Goal: Obtain resource: Download file/media

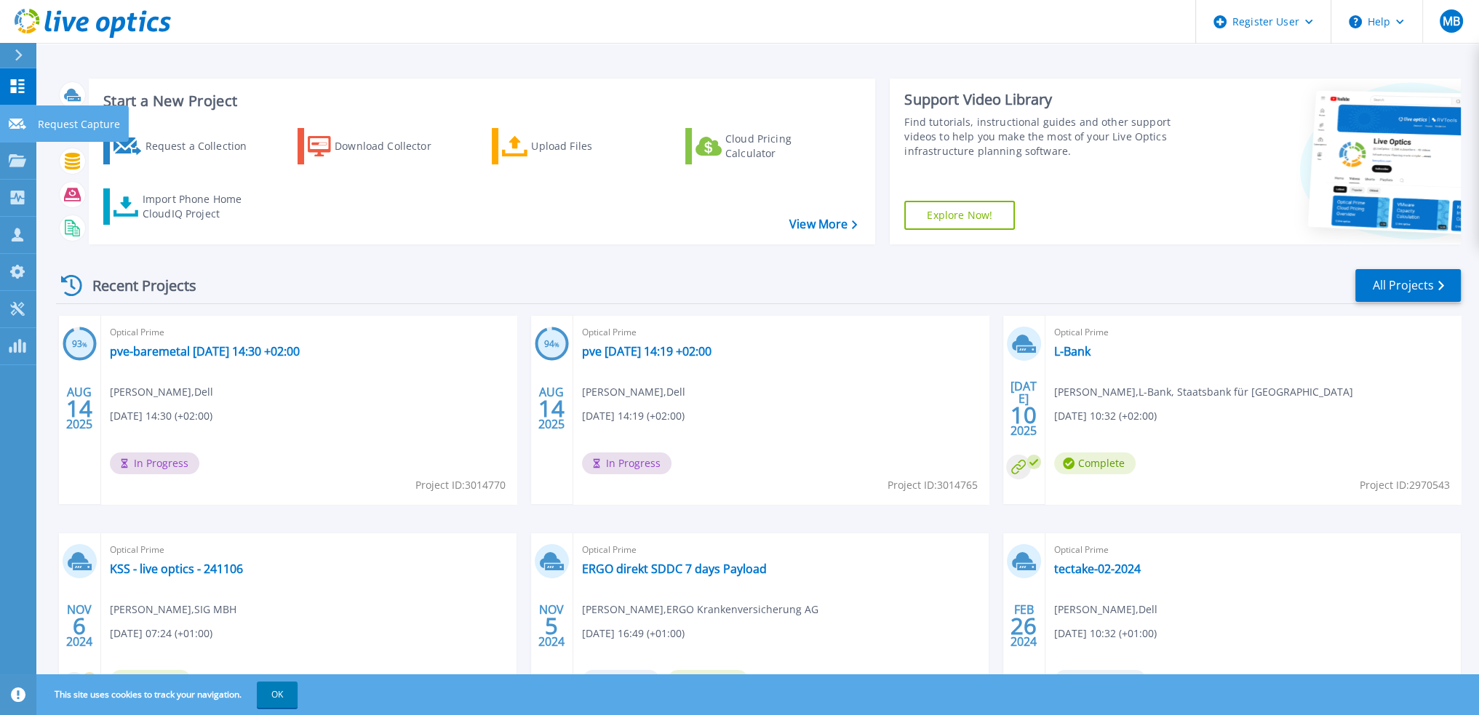
click at [22, 114] on link "Request Capture Request Capture" at bounding box center [18, 123] width 36 height 37
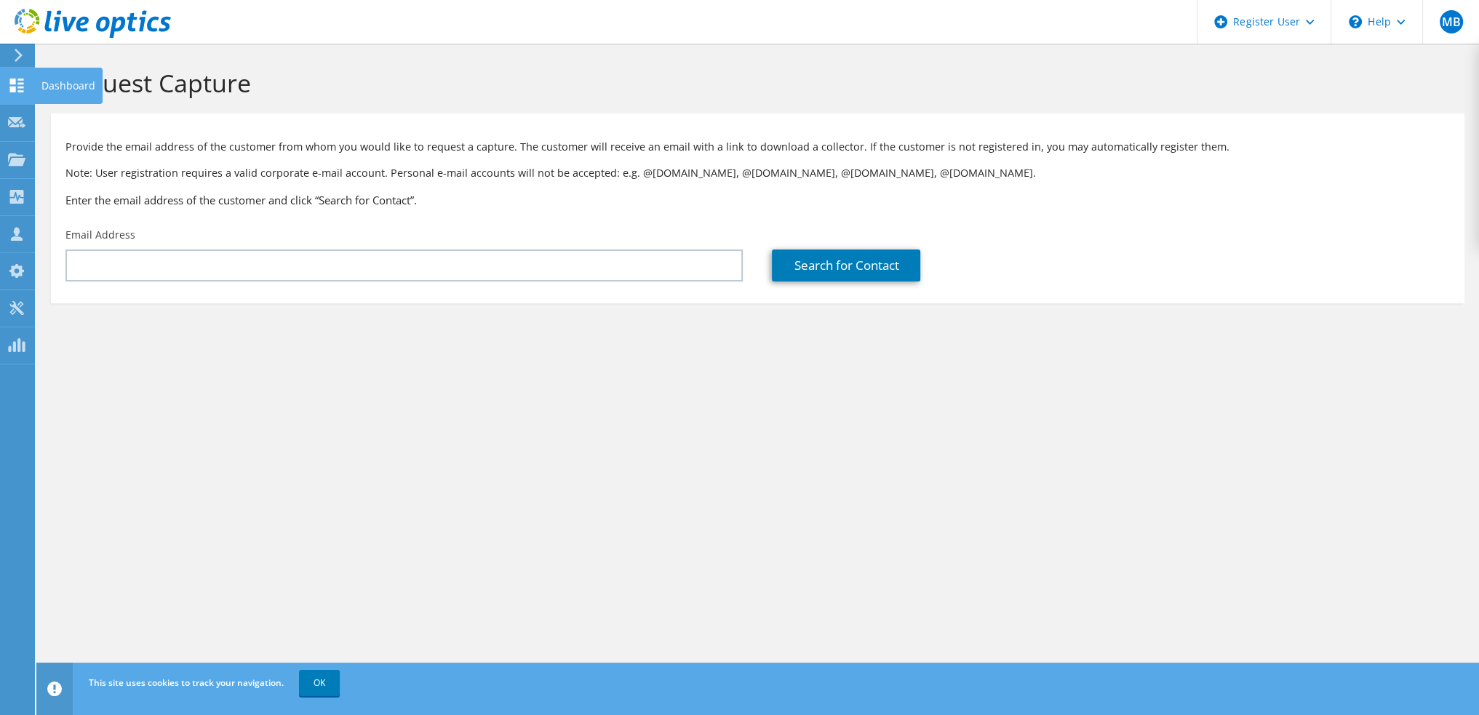
click at [15, 89] on use at bounding box center [17, 86] width 14 height 14
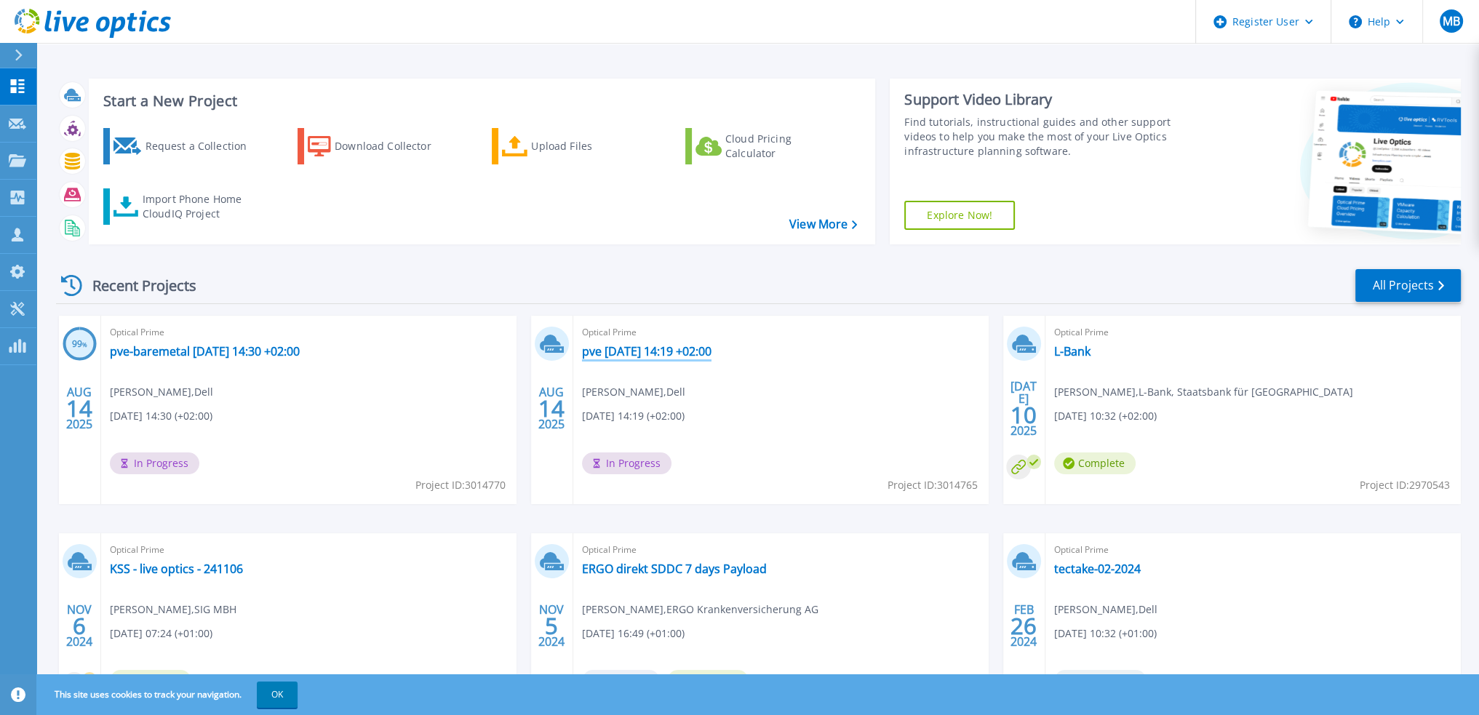
click at [610, 348] on link "pve [DATE] 14:19 +02:00" at bounding box center [646, 351] width 129 height 15
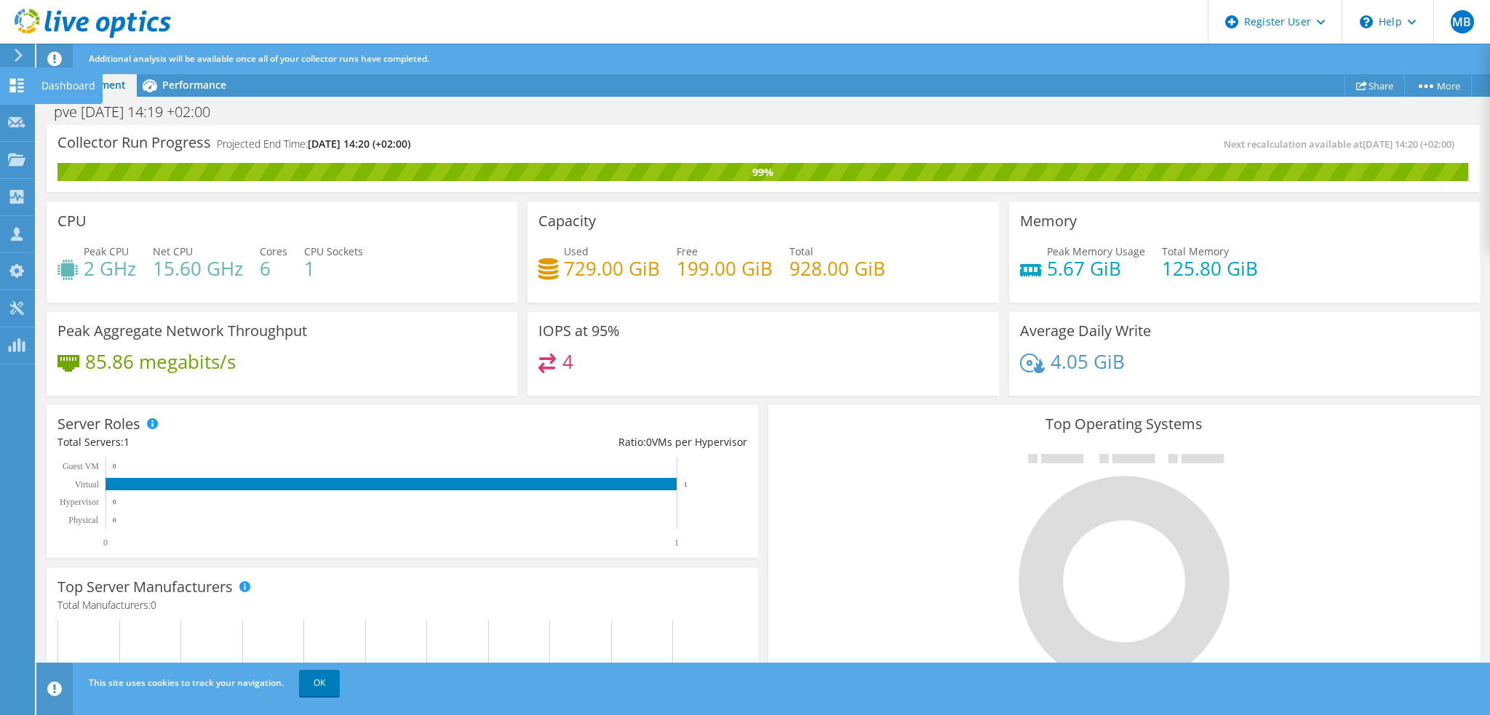
click at [18, 92] on div at bounding box center [16, 87] width 17 height 16
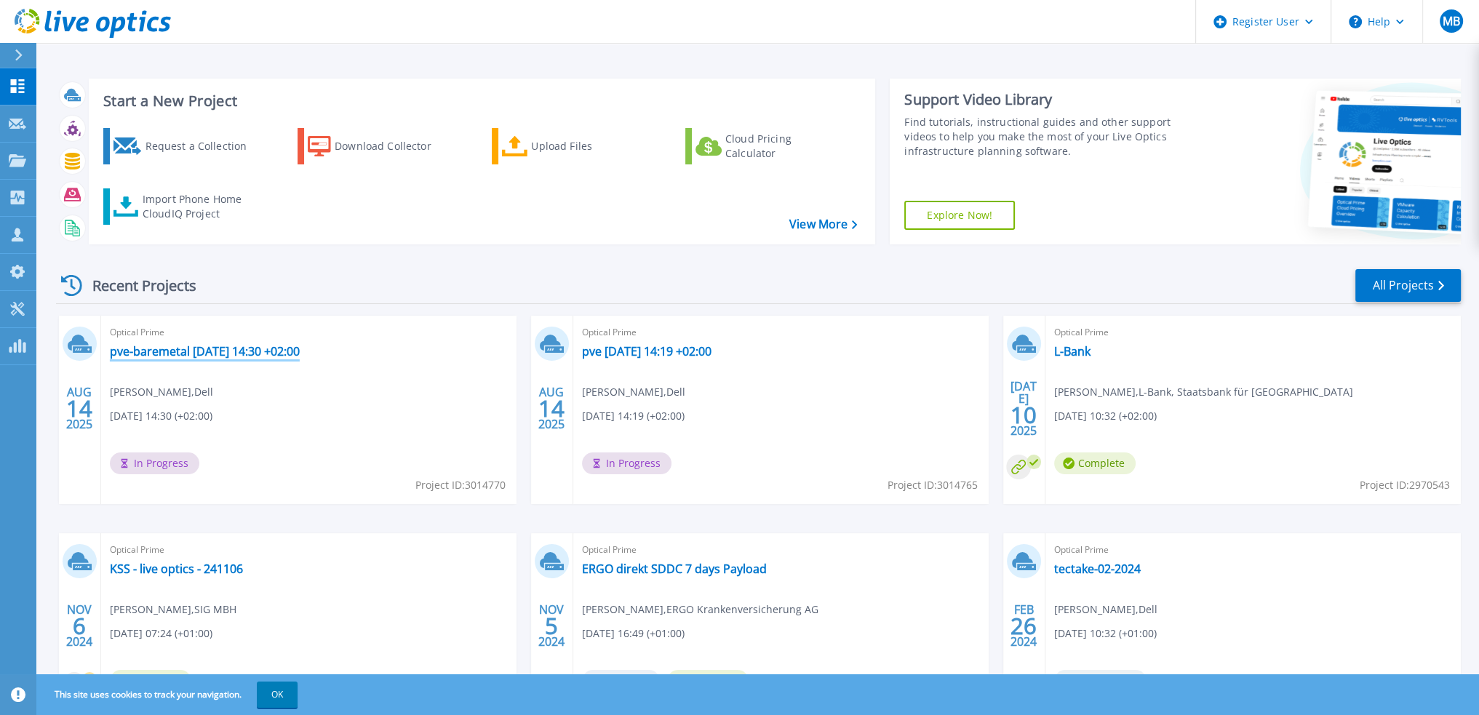
click at [135, 354] on link "pve-baremetal [DATE] 14:30 +02:00" at bounding box center [205, 351] width 190 height 15
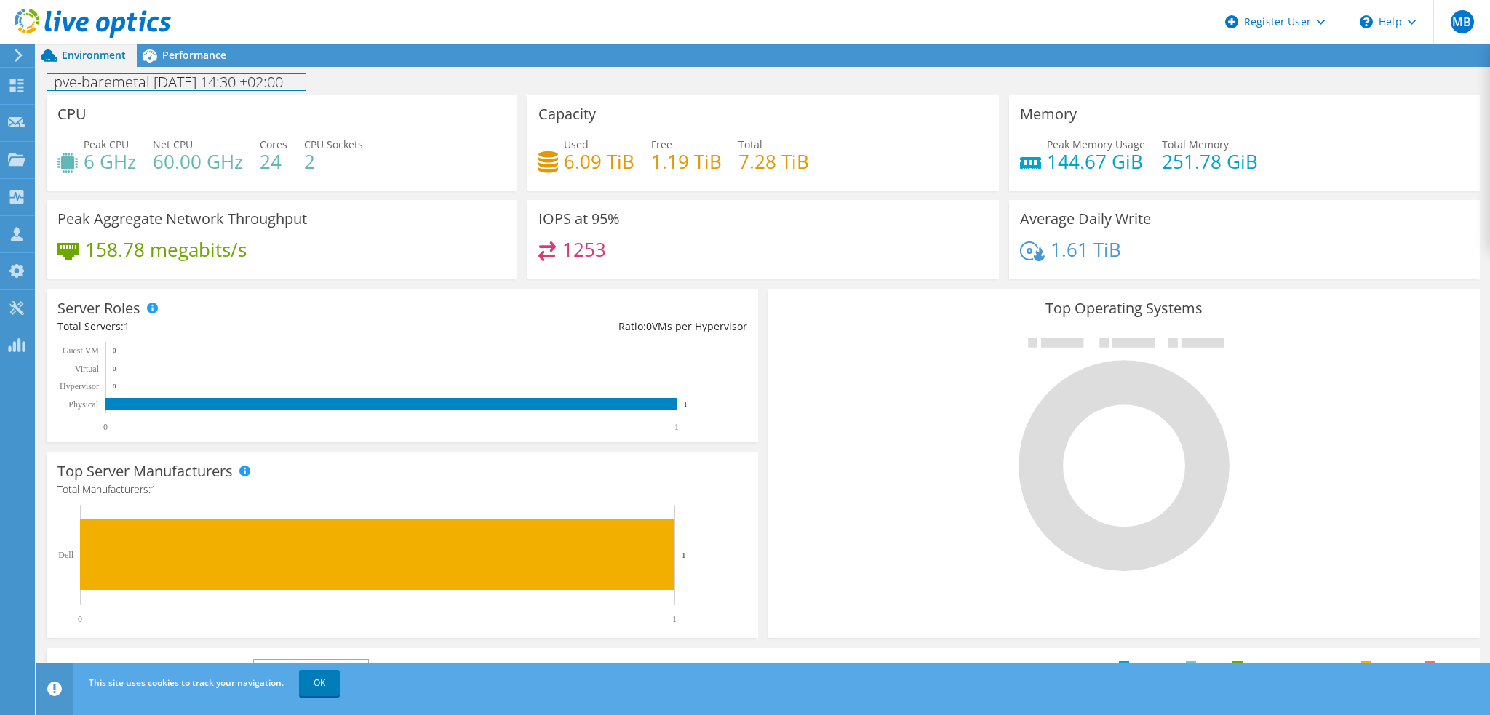
click at [177, 67] on div "pve-baremetal 2025-08-14 14:30 +02:00 Print" at bounding box center [762, 81] width 1453 height 28
click at [181, 59] on span "Performance" at bounding box center [194, 55] width 64 height 14
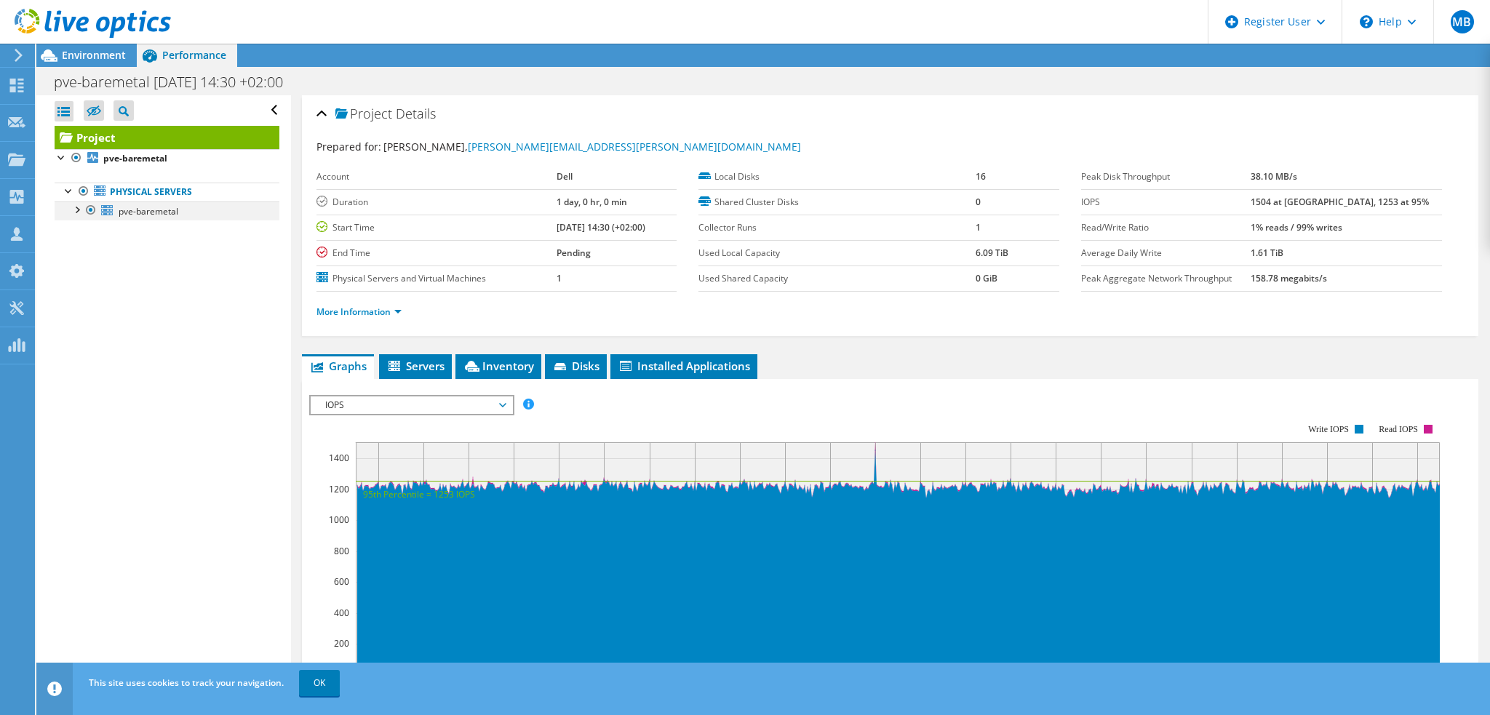
click at [74, 209] on div at bounding box center [76, 209] width 15 height 15
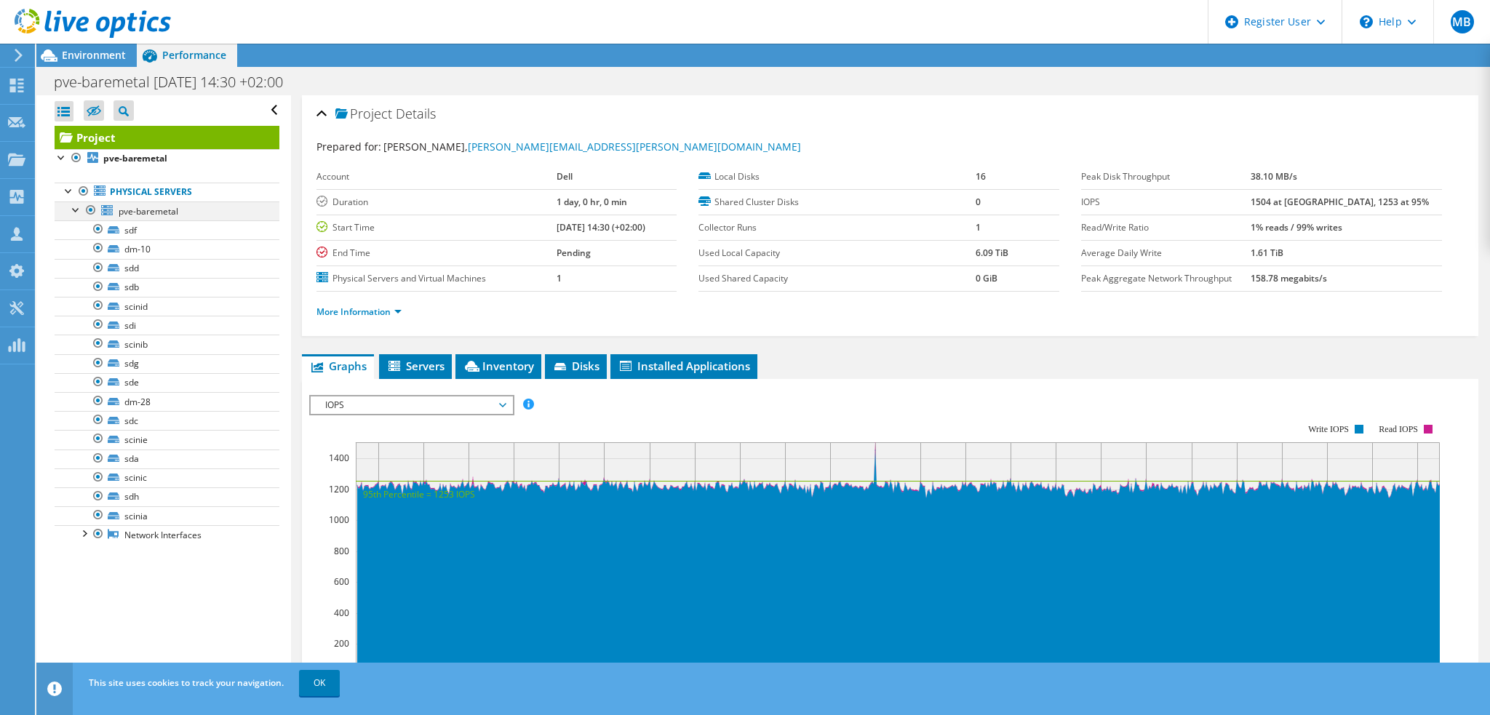
click at [74, 209] on div at bounding box center [76, 209] width 15 height 15
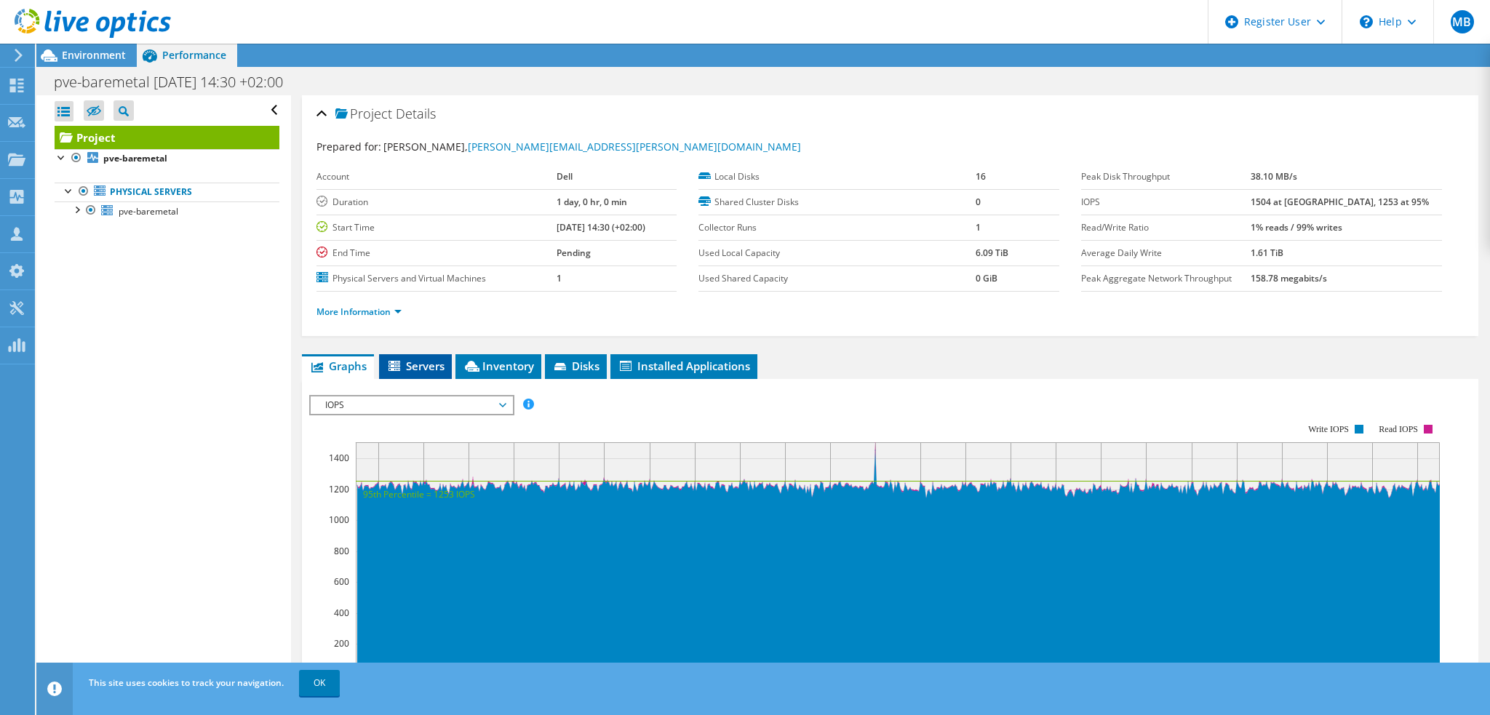
click at [416, 372] on li "Servers" at bounding box center [415, 366] width 73 height 25
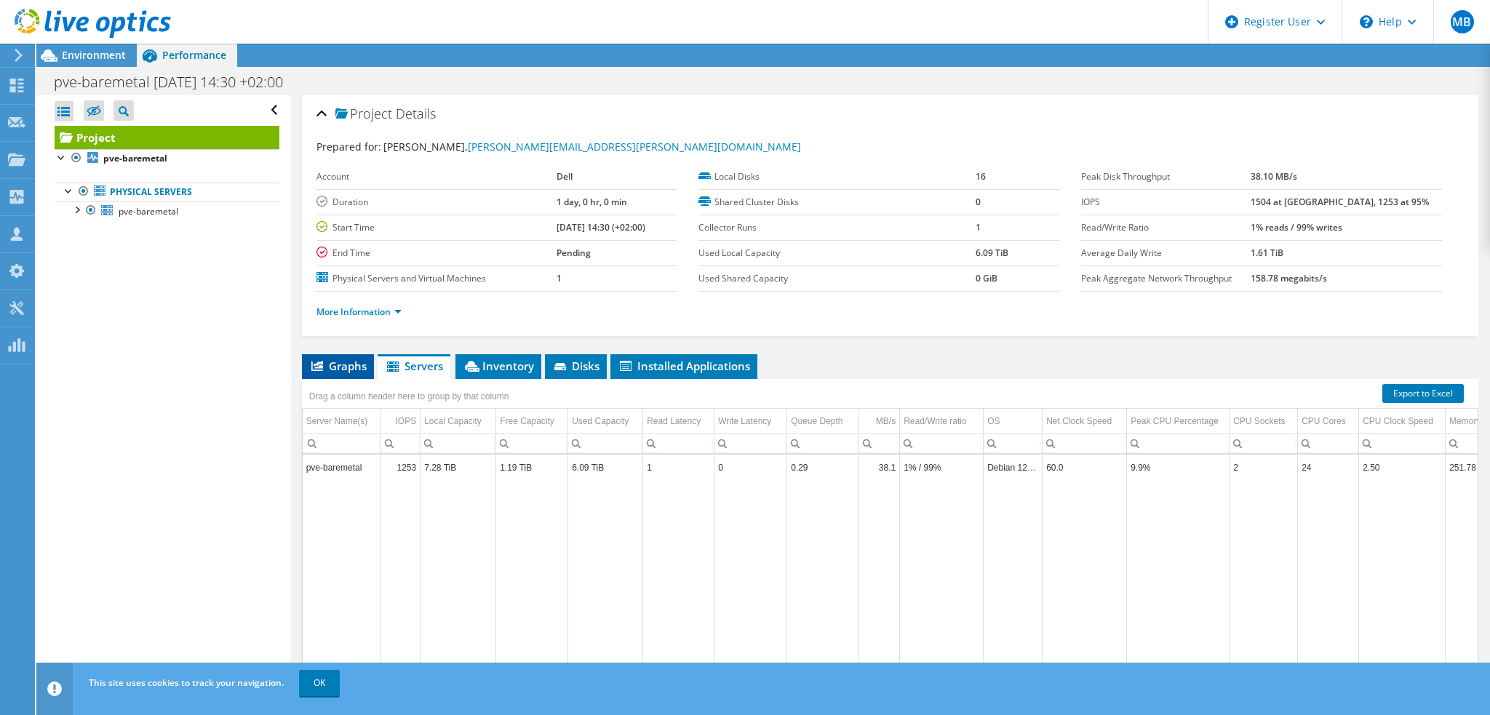
click at [346, 367] on span "Graphs" at bounding box center [337, 366] width 57 height 15
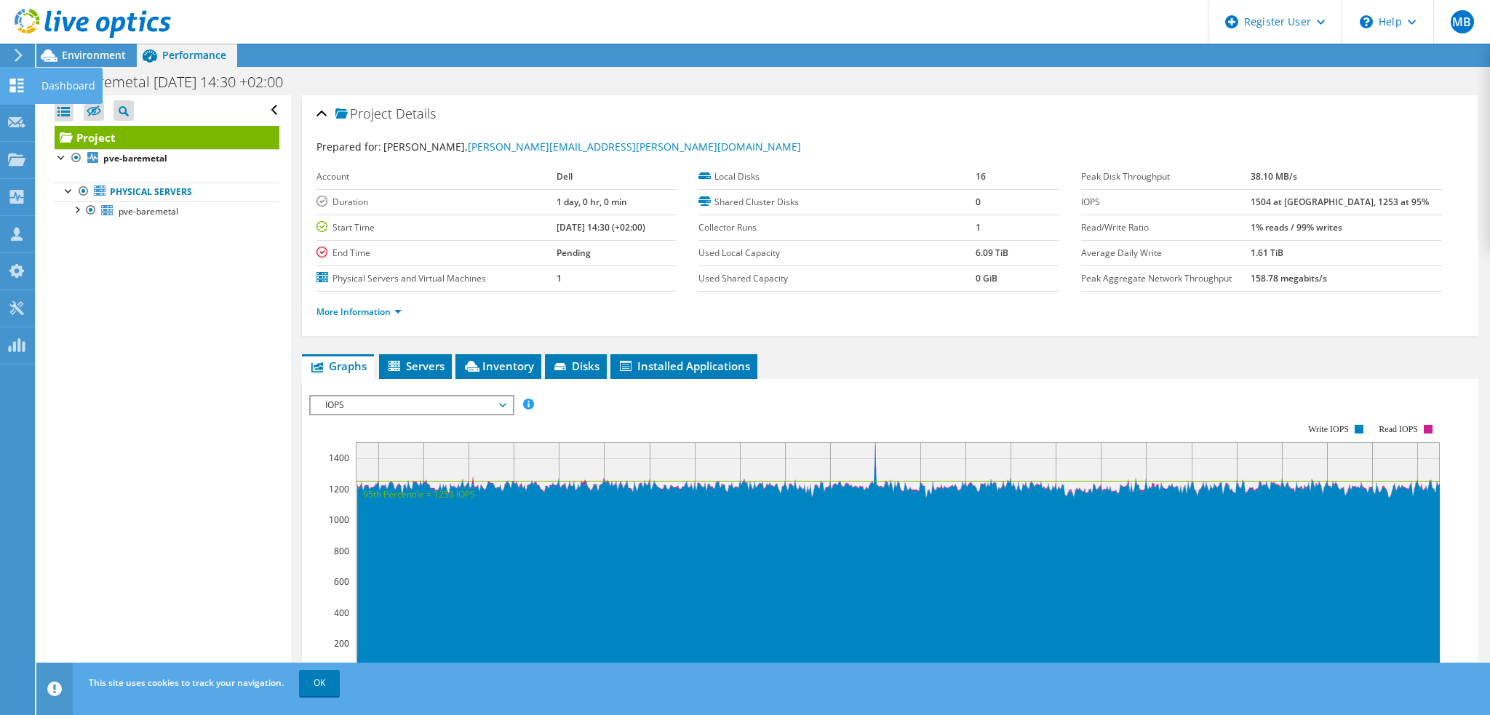
click at [8, 91] on icon at bounding box center [16, 86] width 17 height 14
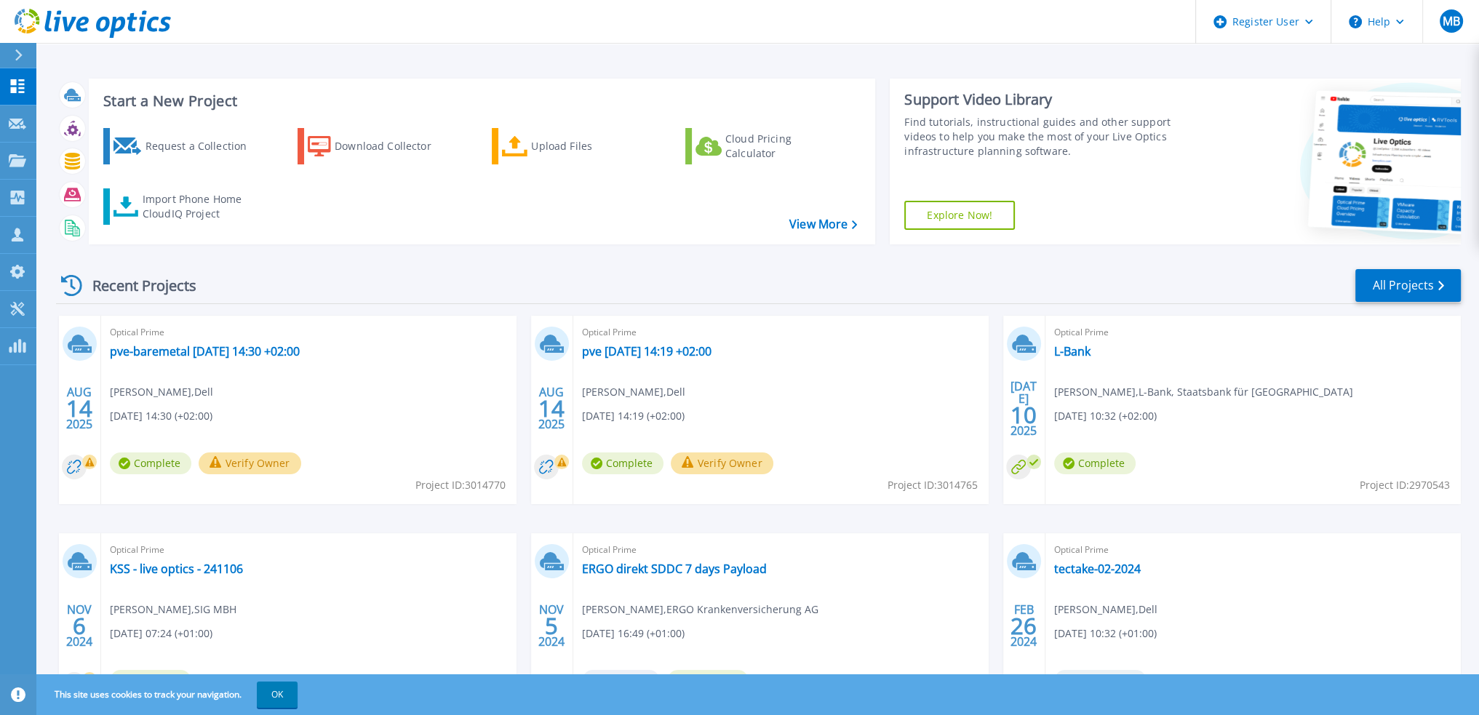
click at [230, 460] on button "Verify Owner" at bounding box center [250, 463] width 103 height 22
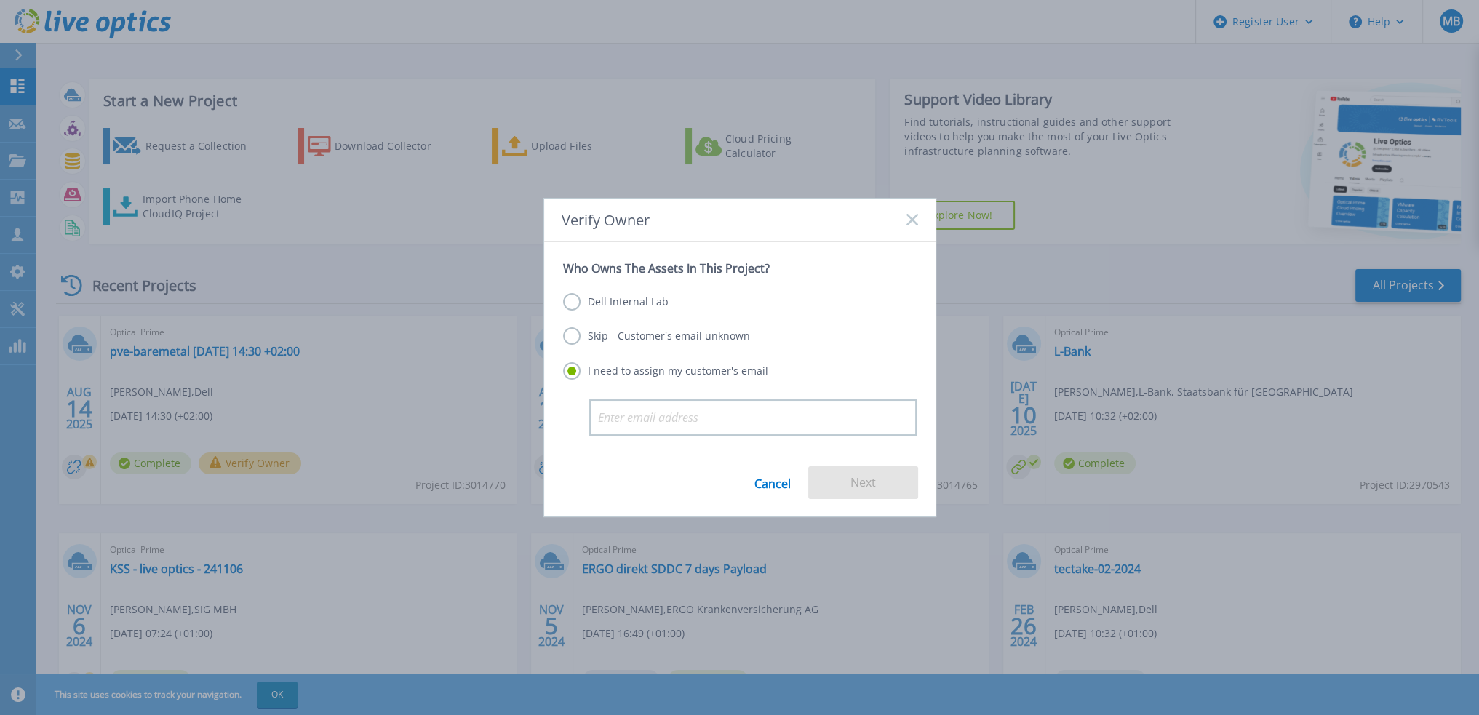
click at [618, 300] on label "Dell Internal Lab" at bounding box center [615, 301] width 105 height 17
click at [0, 0] on input "Dell Internal Lab" at bounding box center [0, 0] width 0 height 0
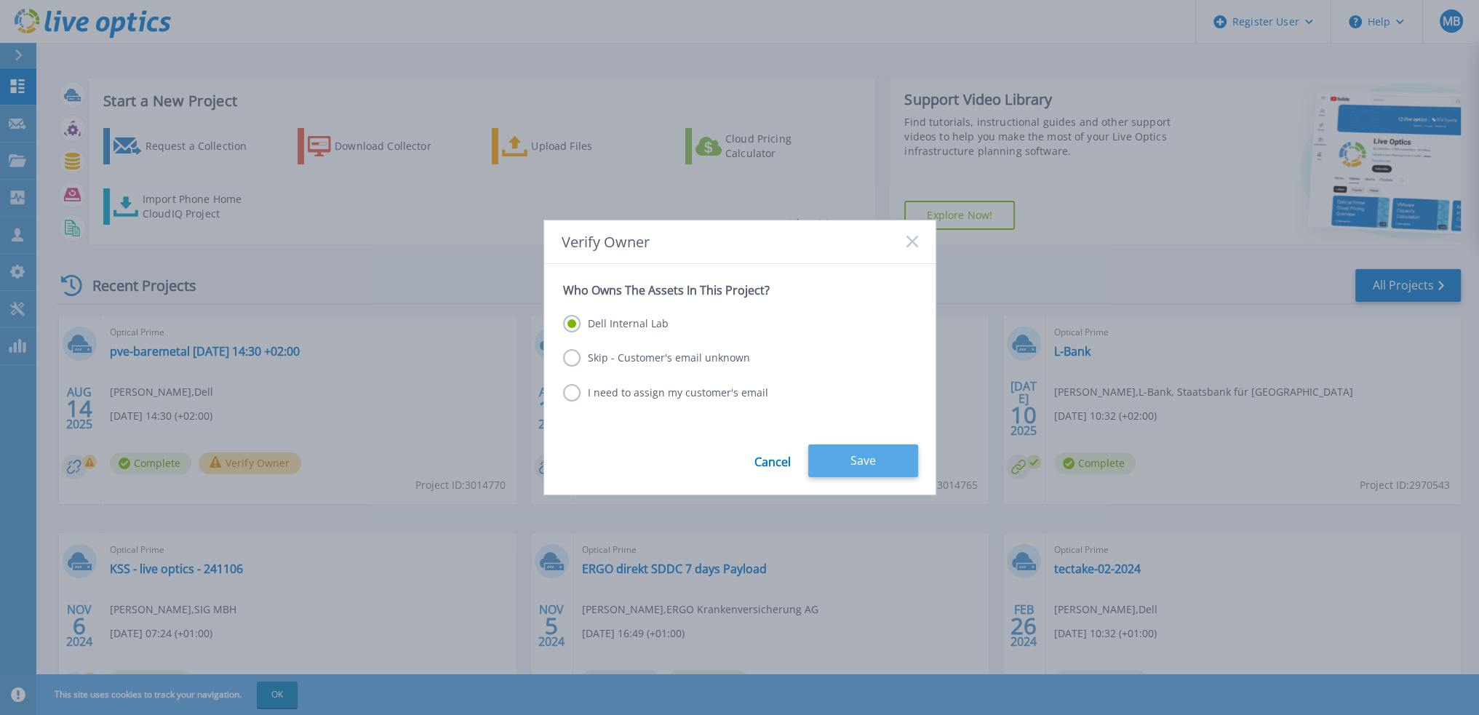
click at [871, 466] on button "Save" at bounding box center [863, 460] width 110 height 33
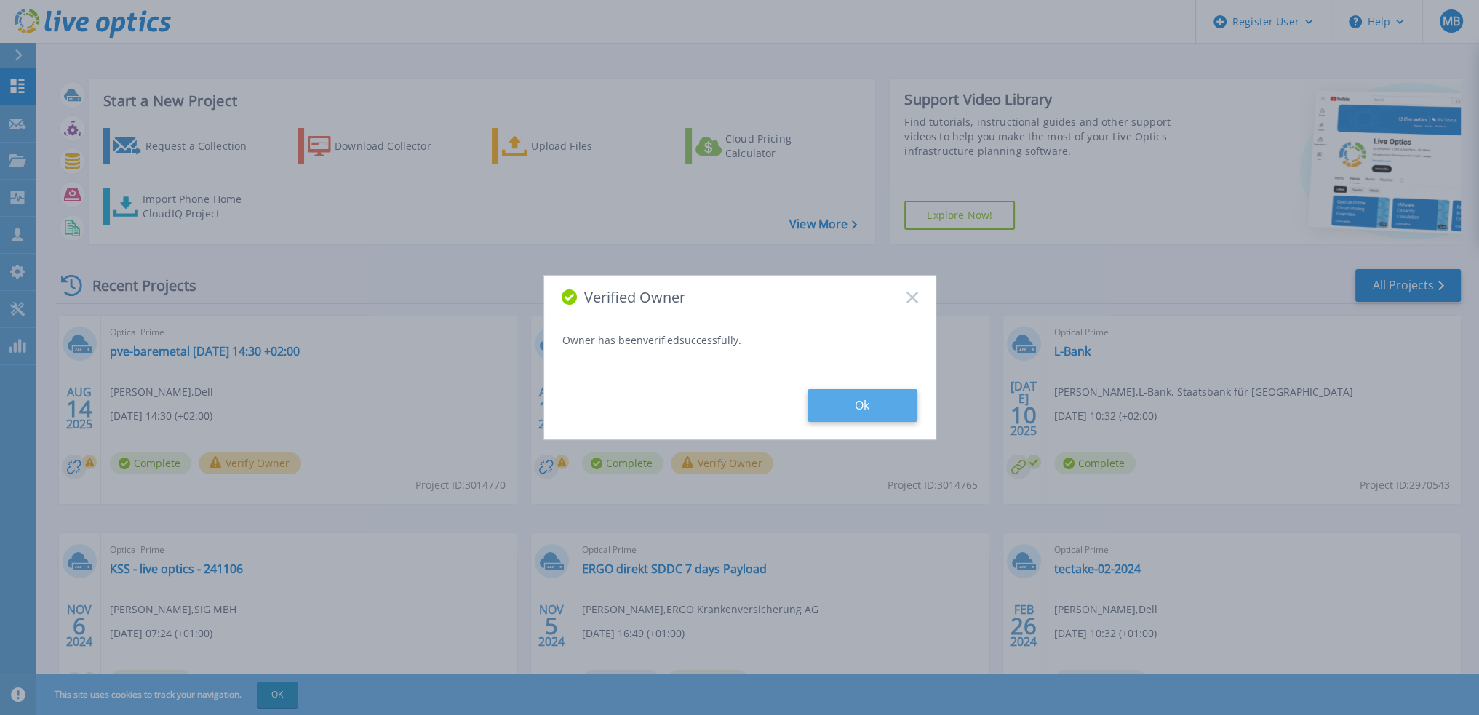
click at [834, 406] on button "Ok" at bounding box center [862, 405] width 110 height 33
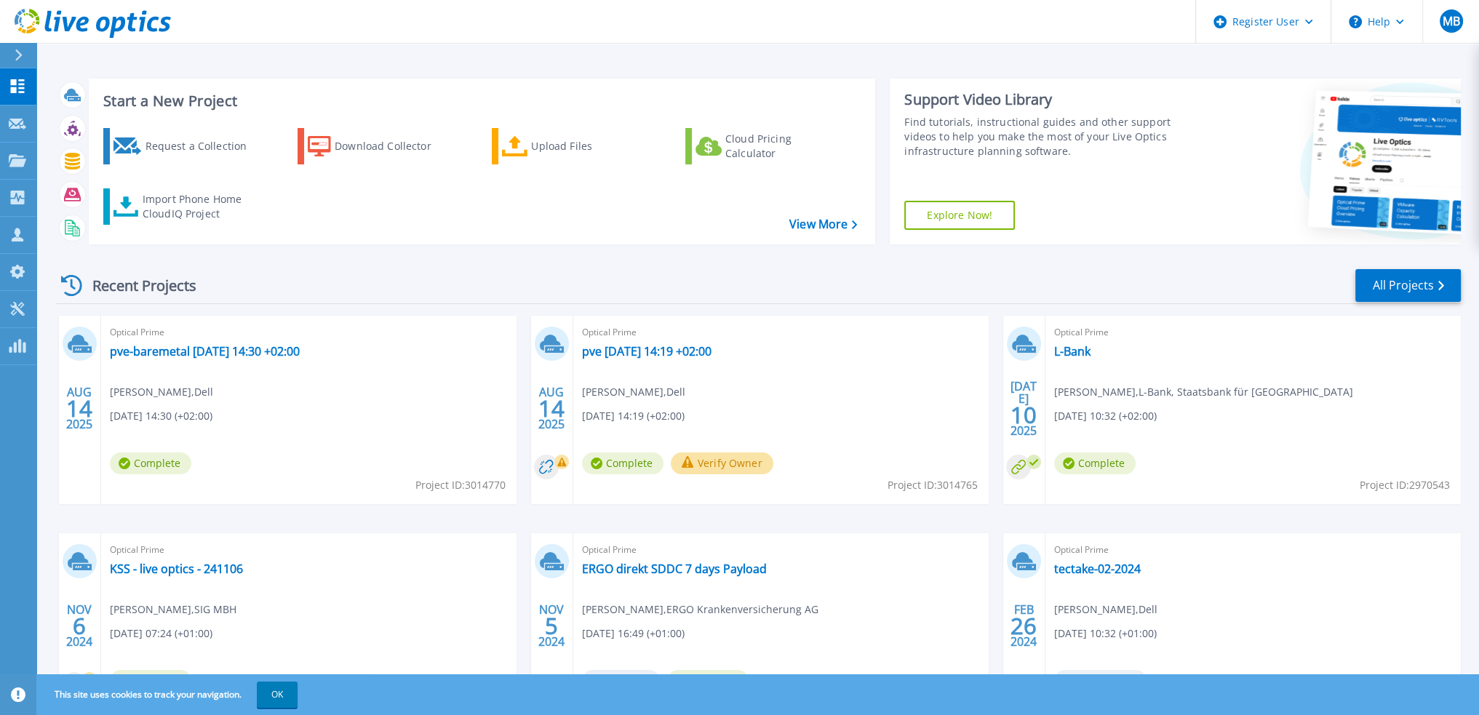
click at [737, 465] on button "Verify Owner" at bounding box center [722, 463] width 103 height 22
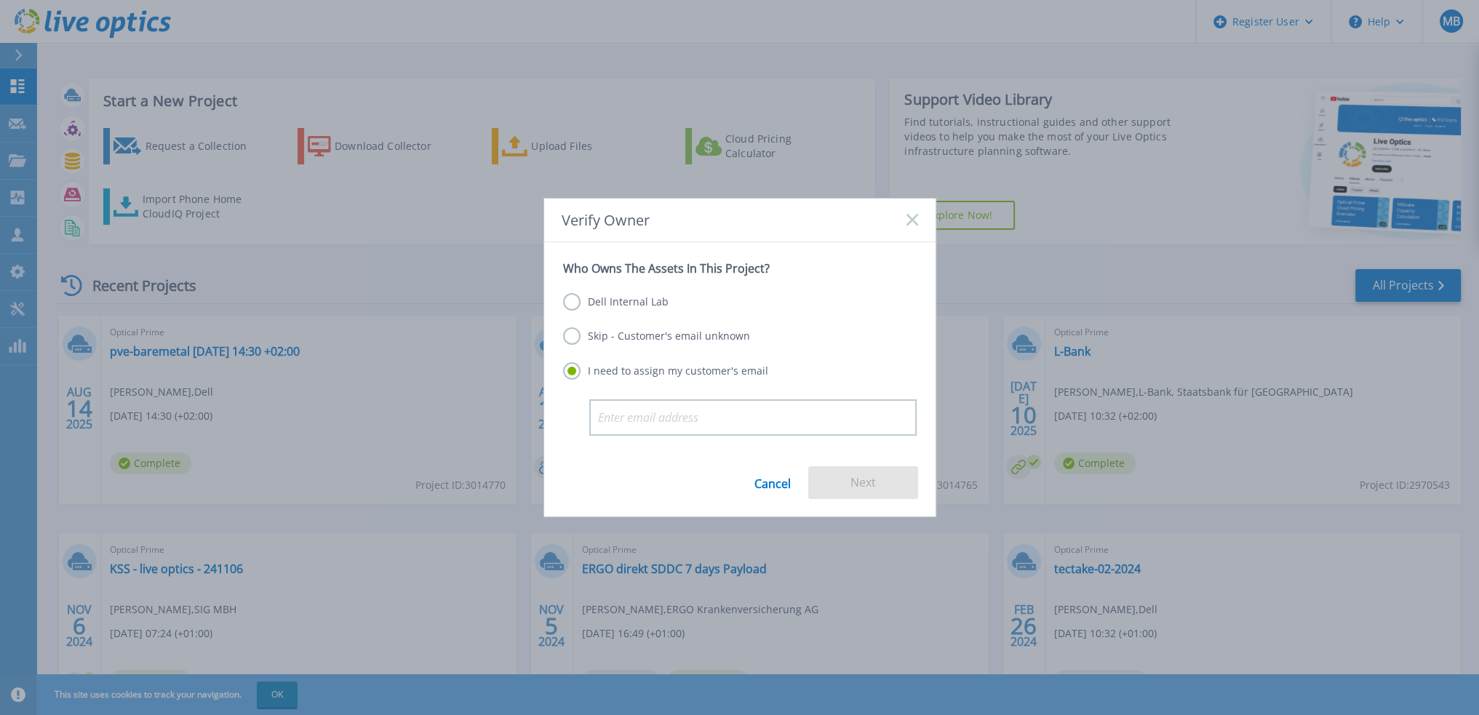
click at [612, 309] on label "Dell Internal Lab" at bounding box center [615, 301] width 105 height 17
click at [0, 0] on input "Dell Internal Lab" at bounding box center [0, 0] width 0 height 0
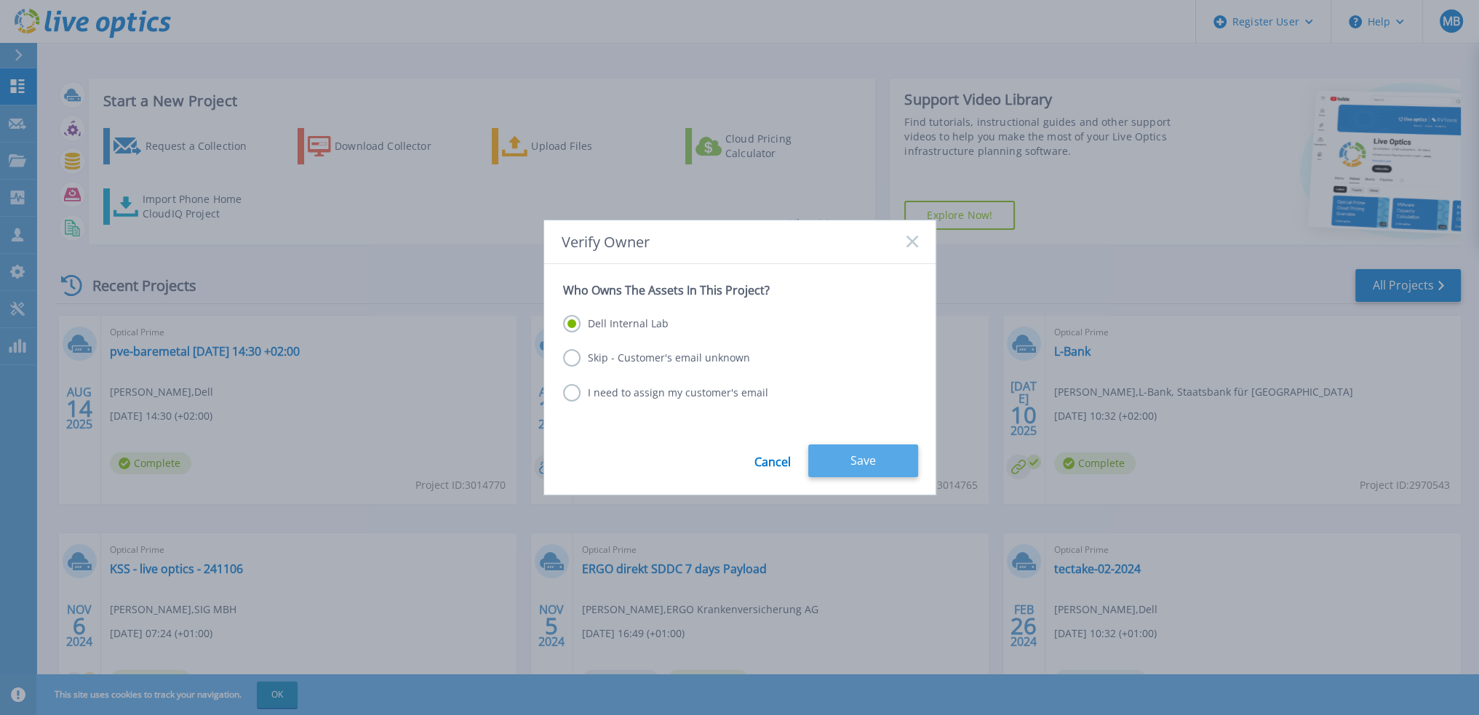
click at [865, 468] on button "Save" at bounding box center [863, 460] width 110 height 33
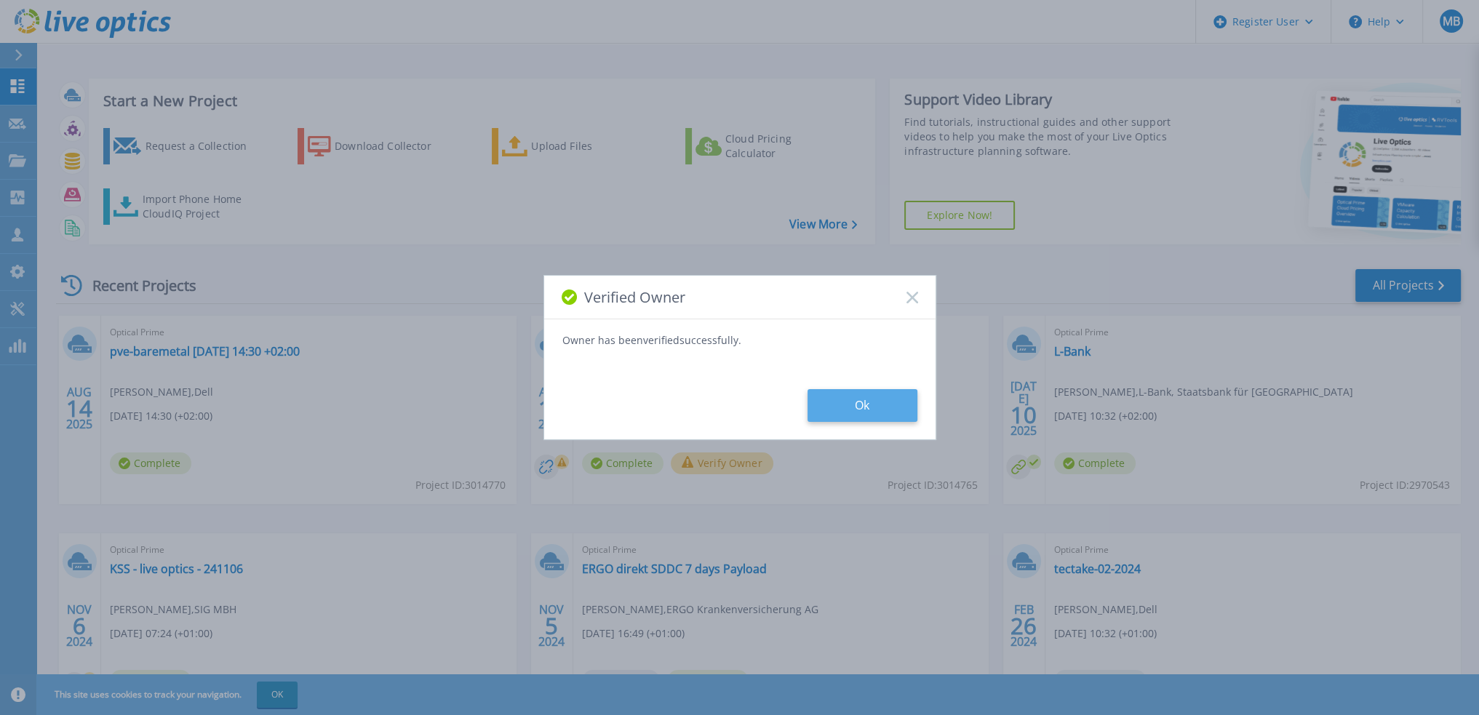
click at [849, 404] on button "Ok" at bounding box center [862, 405] width 110 height 33
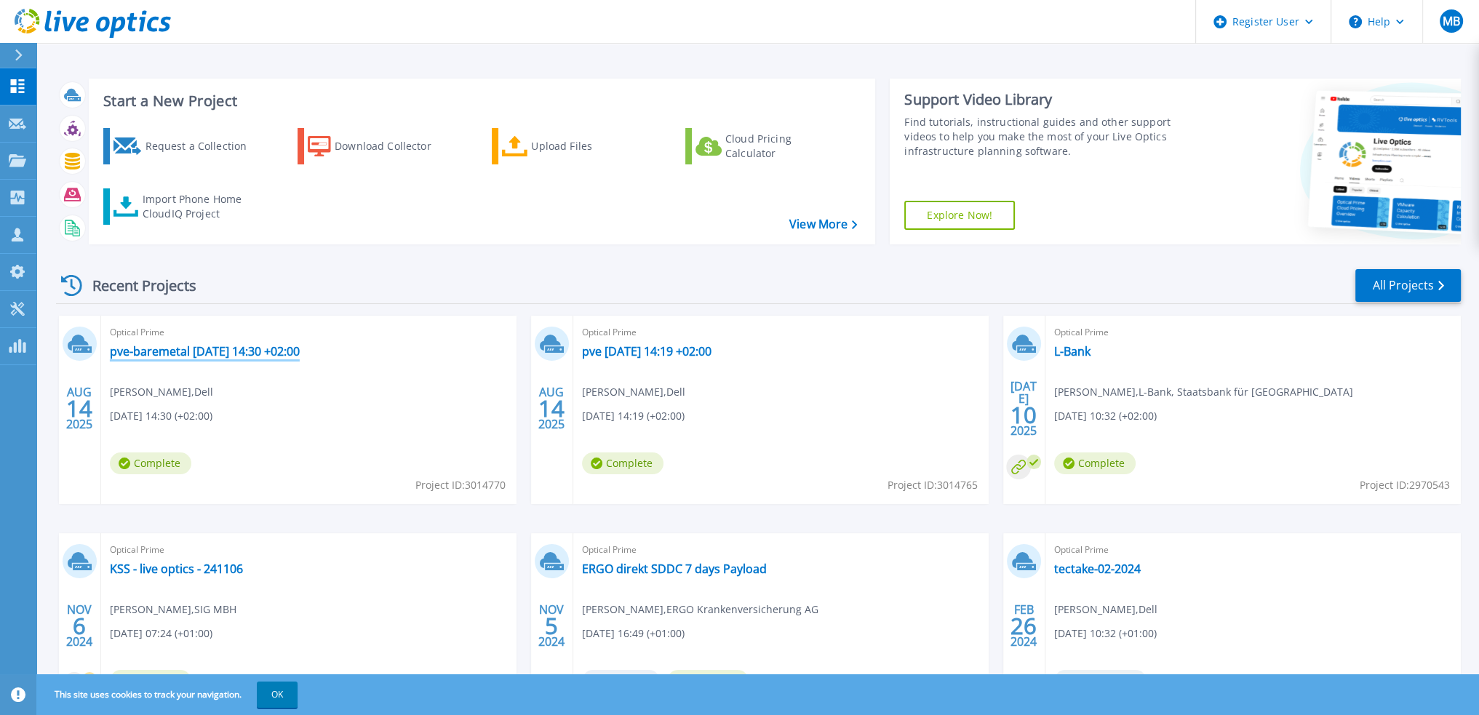
click at [206, 351] on link "pve-baremetal [DATE] 14:30 +02:00" at bounding box center [205, 351] width 190 height 15
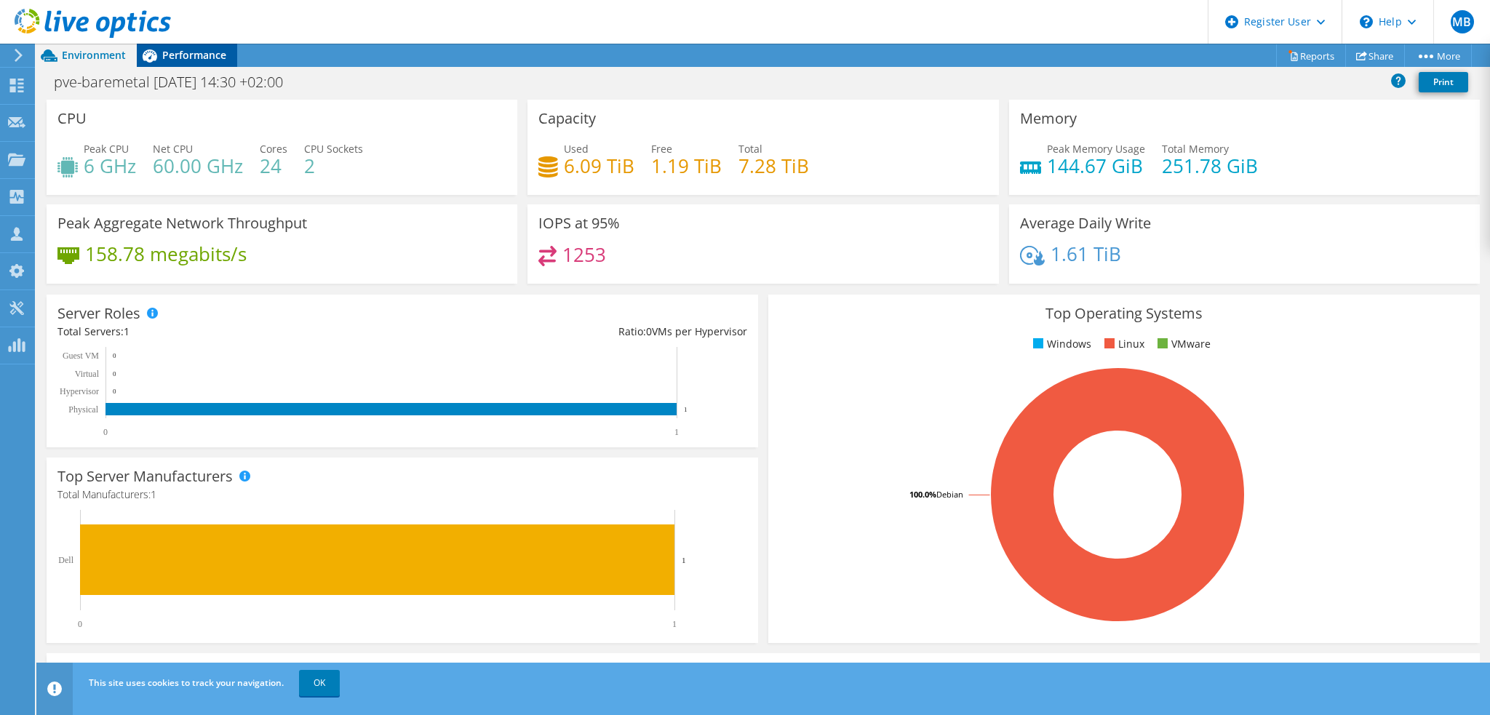
click at [161, 57] on icon at bounding box center [149, 55] width 25 height 25
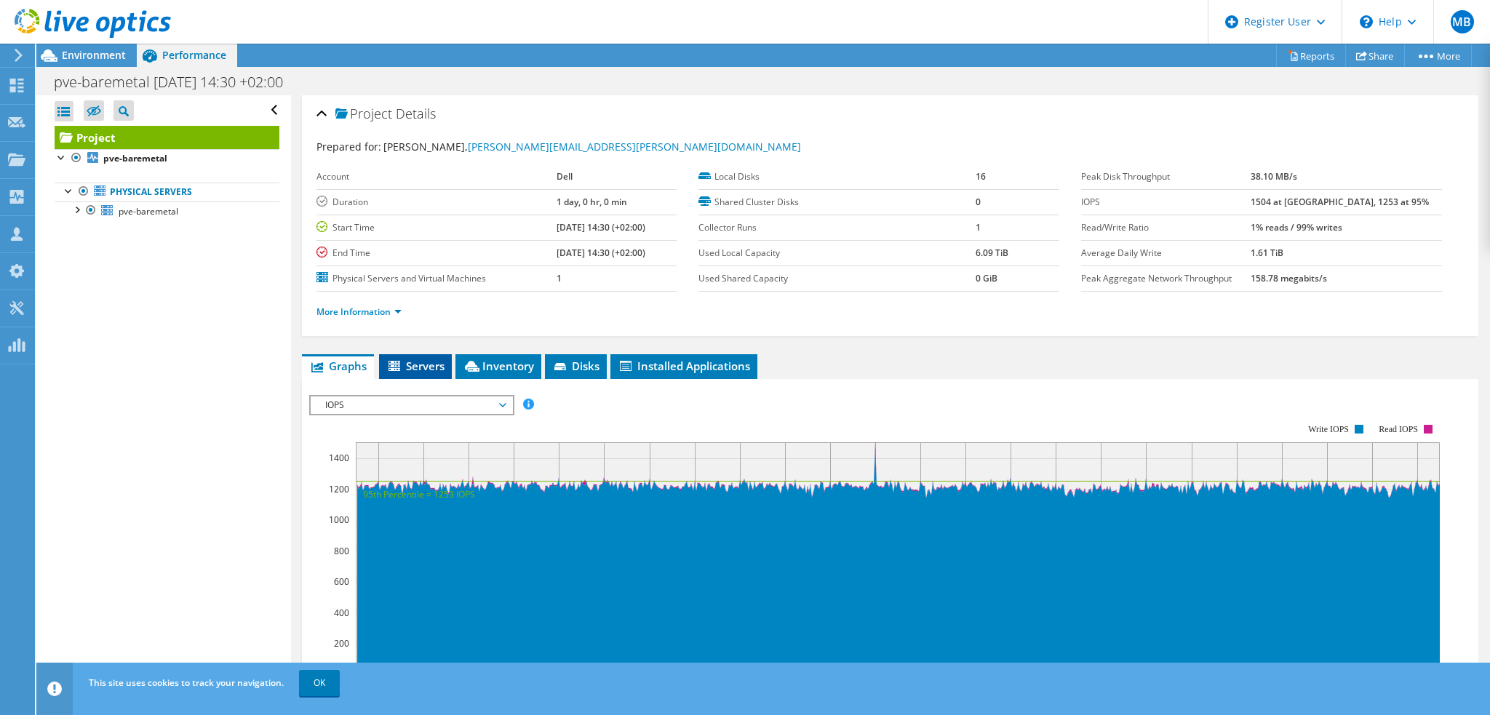
click at [411, 359] on span "Servers" at bounding box center [415, 366] width 58 height 15
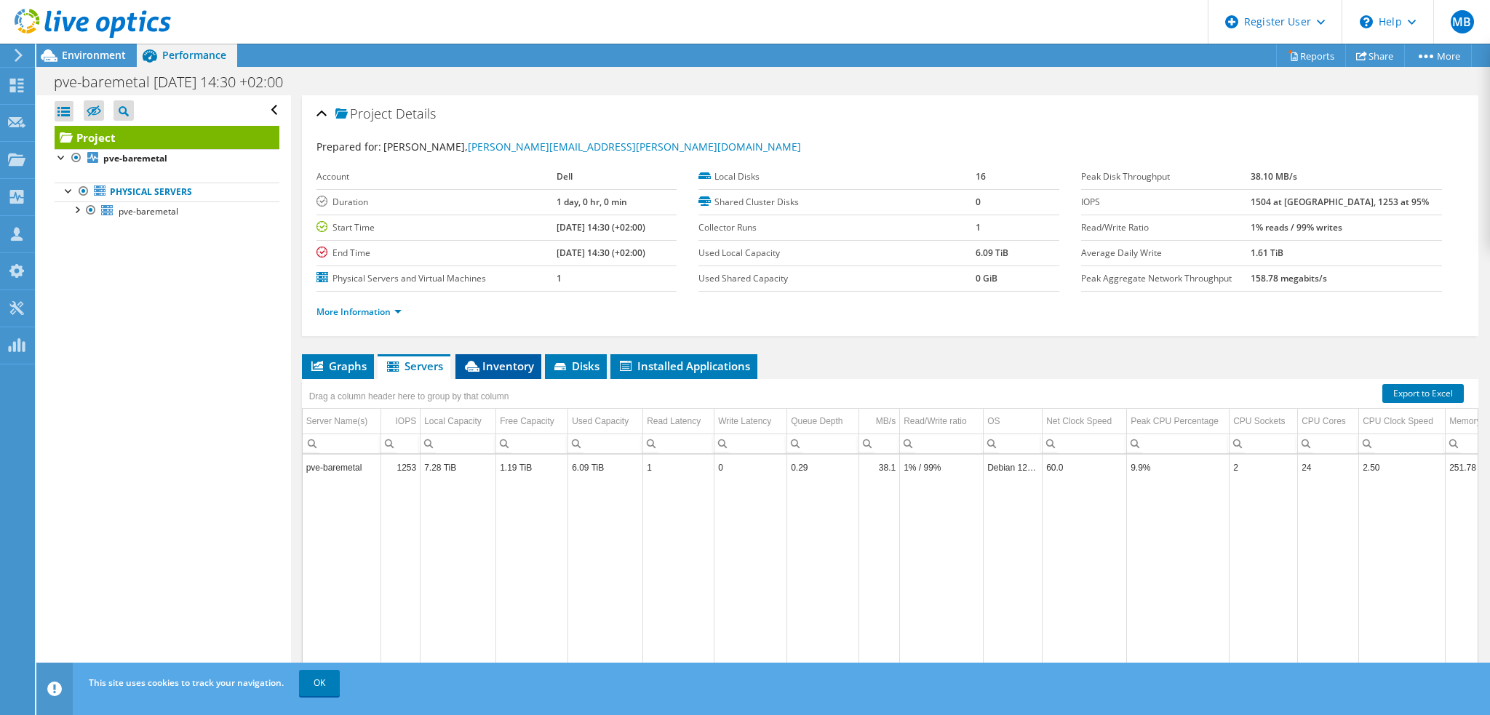
click at [514, 367] on span "Inventory" at bounding box center [498, 366] width 71 height 15
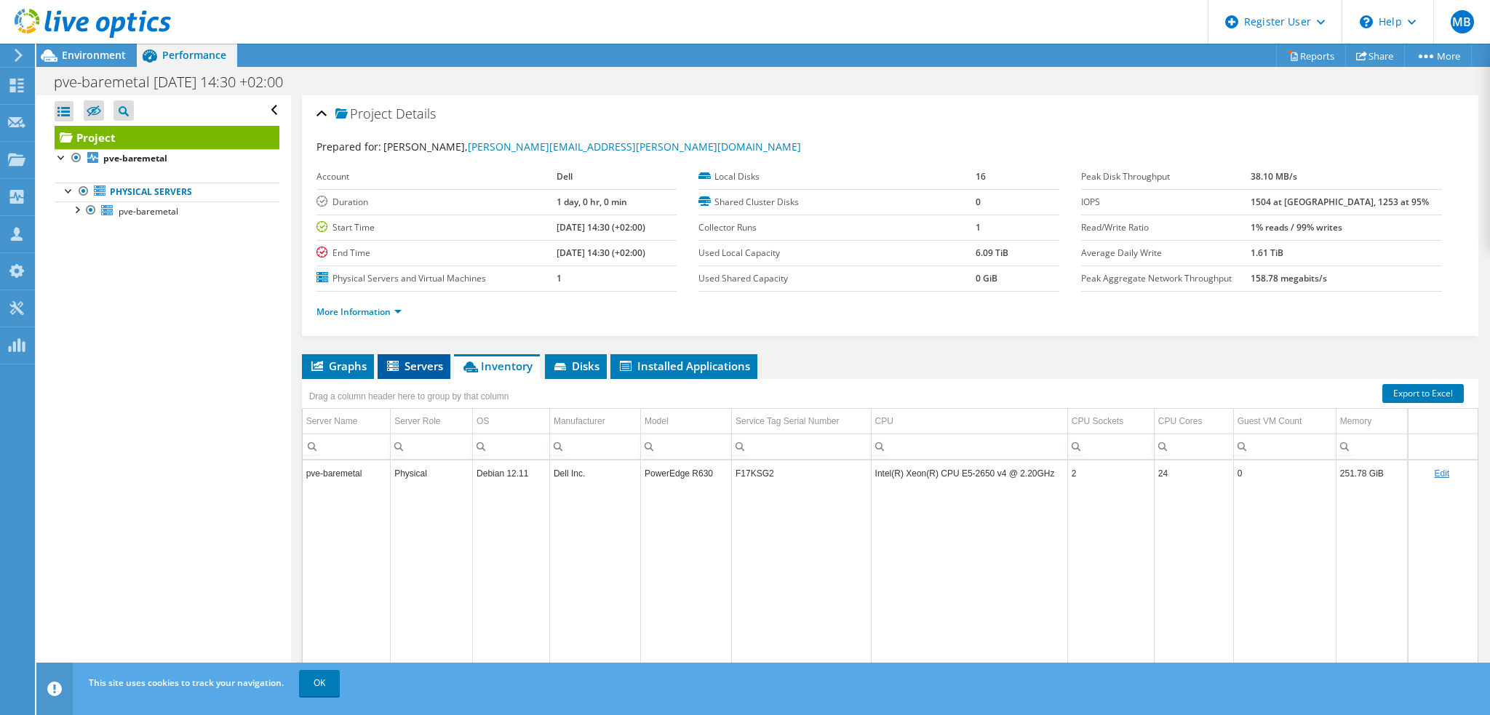
click at [419, 368] on span "Servers" at bounding box center [414, 366] width 58 height 15
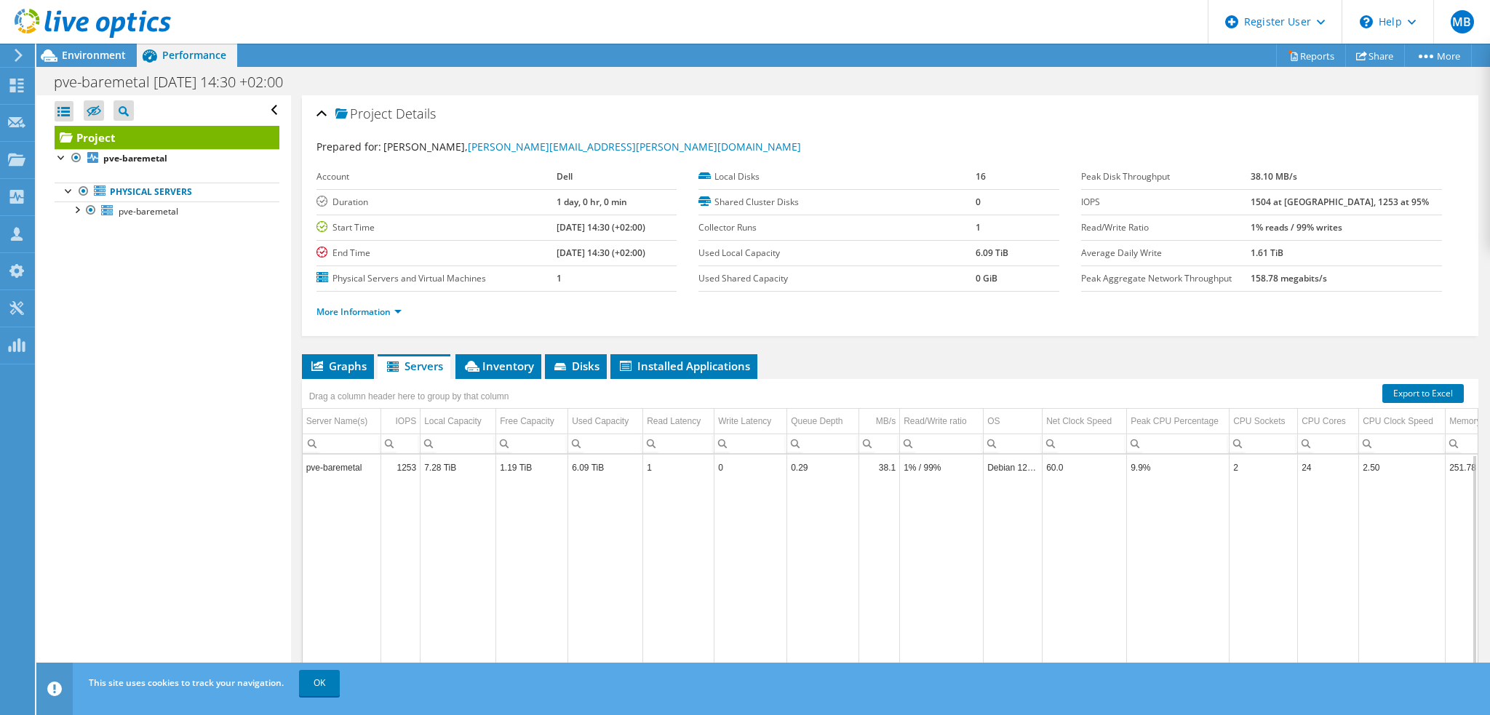
click at [458, 466] on td "7.28 TiB" at bounding box center [458, 467] width 76 height 25
click at [369, 313] on link "More Information" at bounding box center [358, 312] width 85 height 12
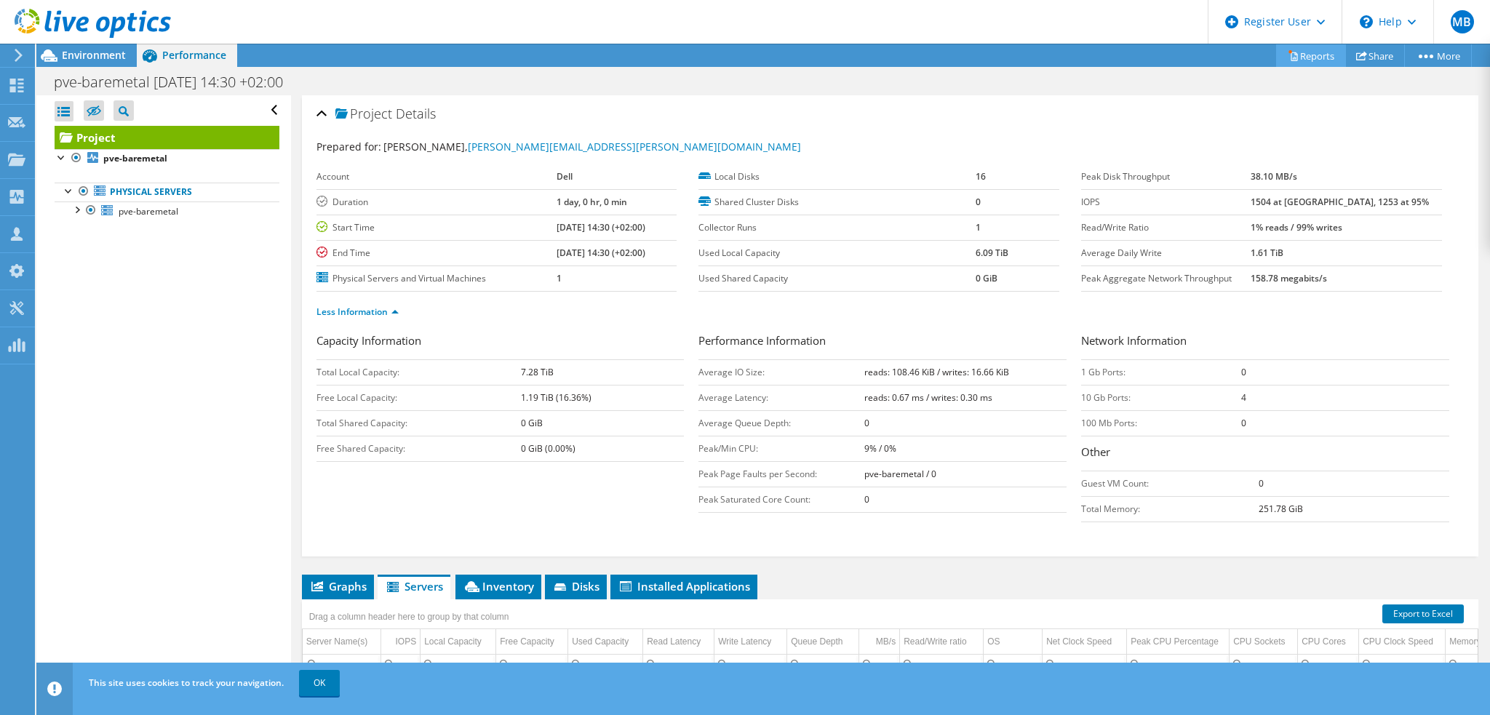
click at [1304, 55] on link "Reports" at bounding box center [1311, 55] width 70 height 23
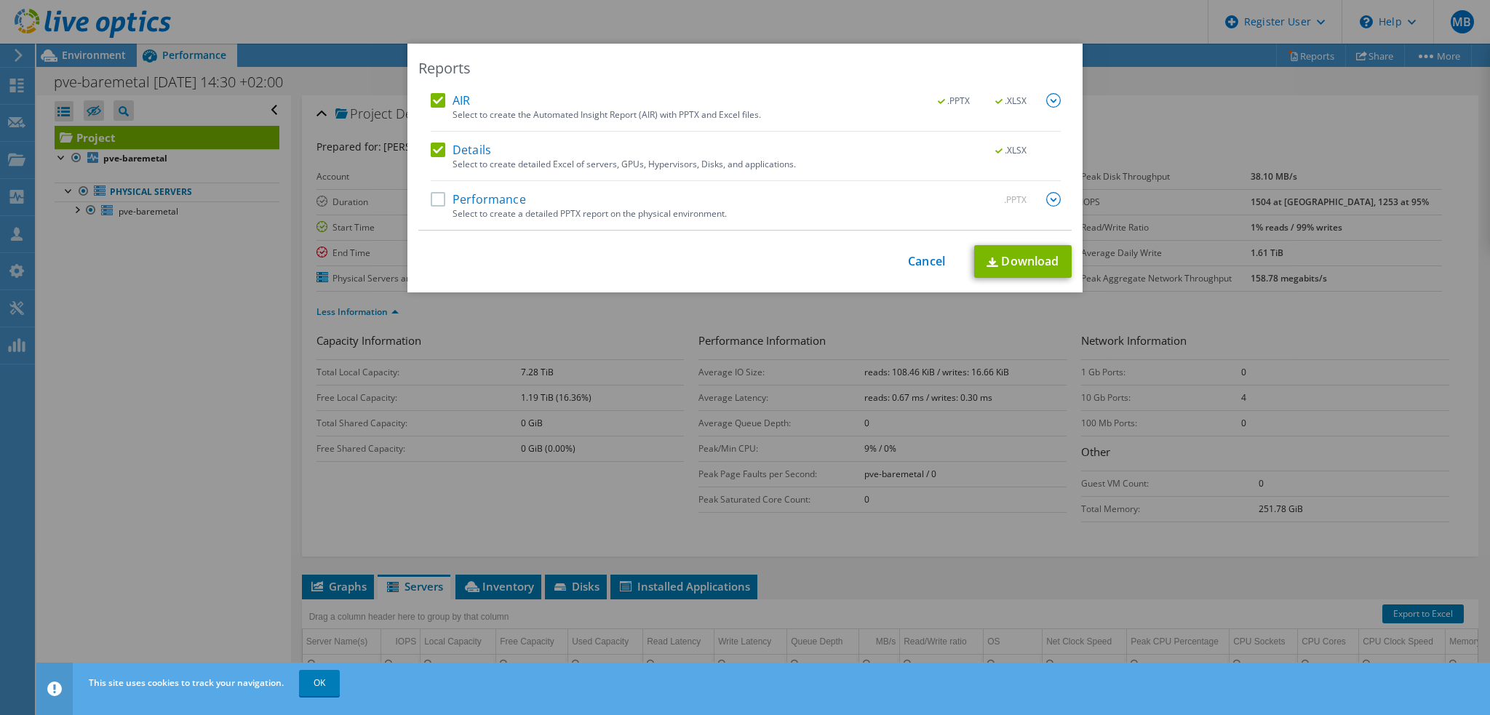
click at [435, 203] on label "Performance" at bounding box center [478, 199] width 95 height 15
click at [0, 0] on input "Performance" at bounding box center [0, 0] width 0 height 0
click at [1008, 263] on link "Download" at bounding box center [1022, 261] width 97 height 33
click at [244, 322] on div "Reports AIR .PPTX .XLSX Select to create the Automated Insight Report (AIR) wit…" at bounding box center [745, 358] width 1490 height 628
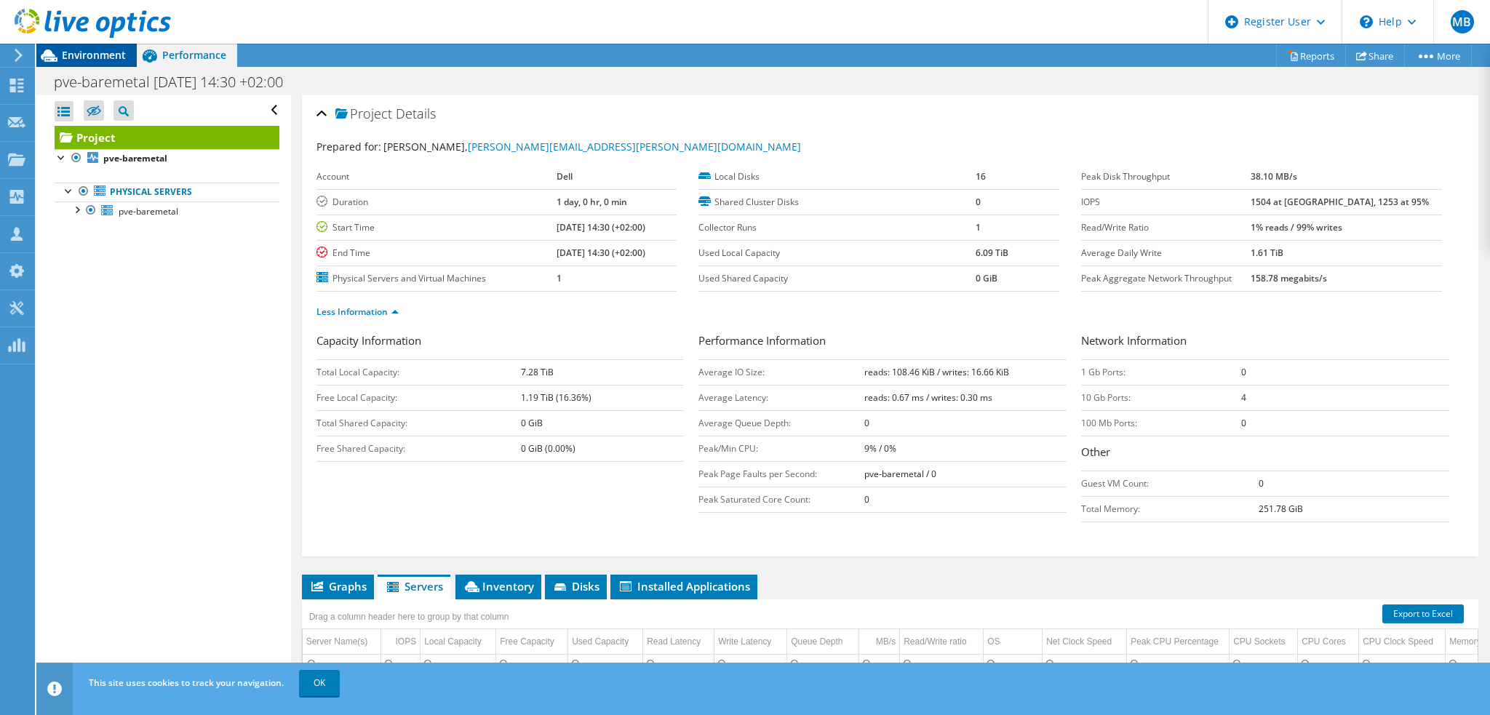
click at [84, 58] on span "Environment" at bounding box center [94, 55] width 64 height 14
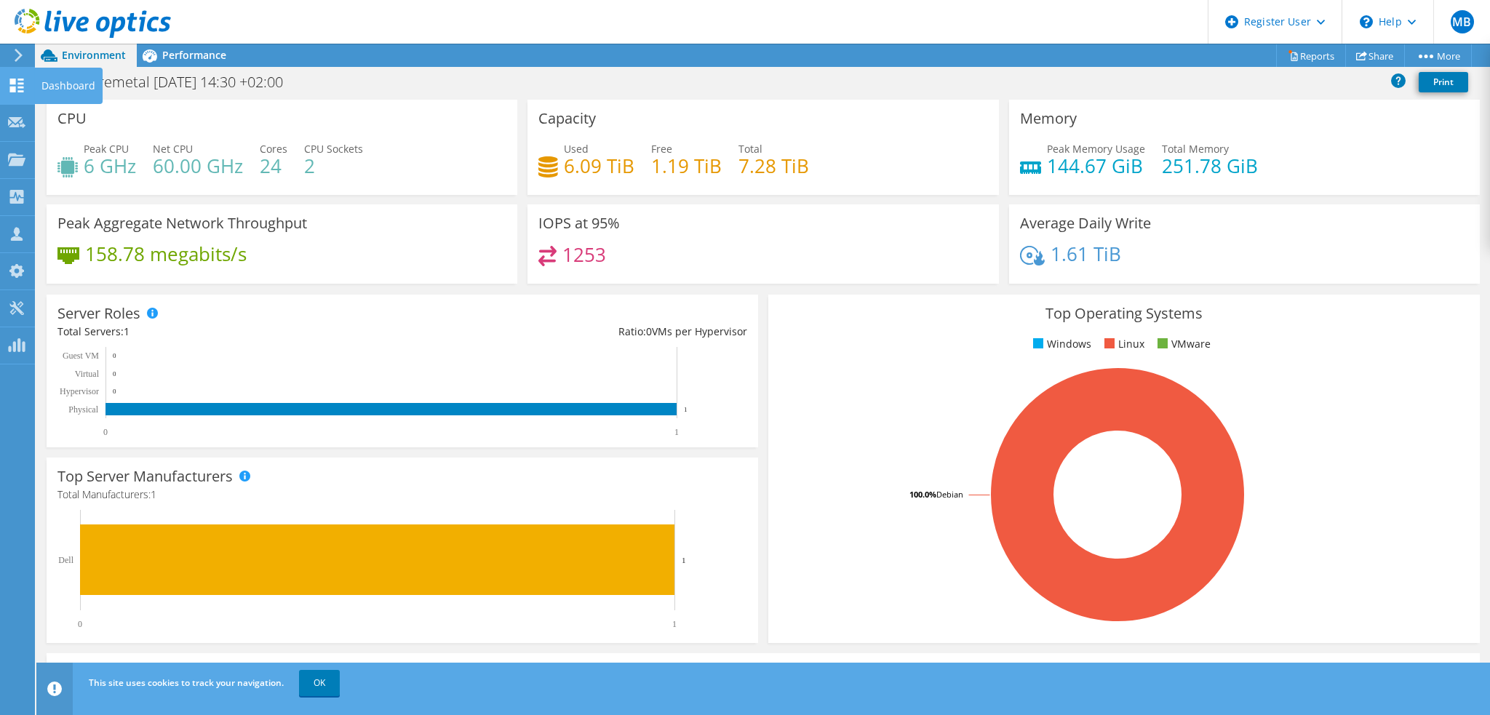
click at [12, 89] on use at bounding box center [17, 86] width 14 height 14
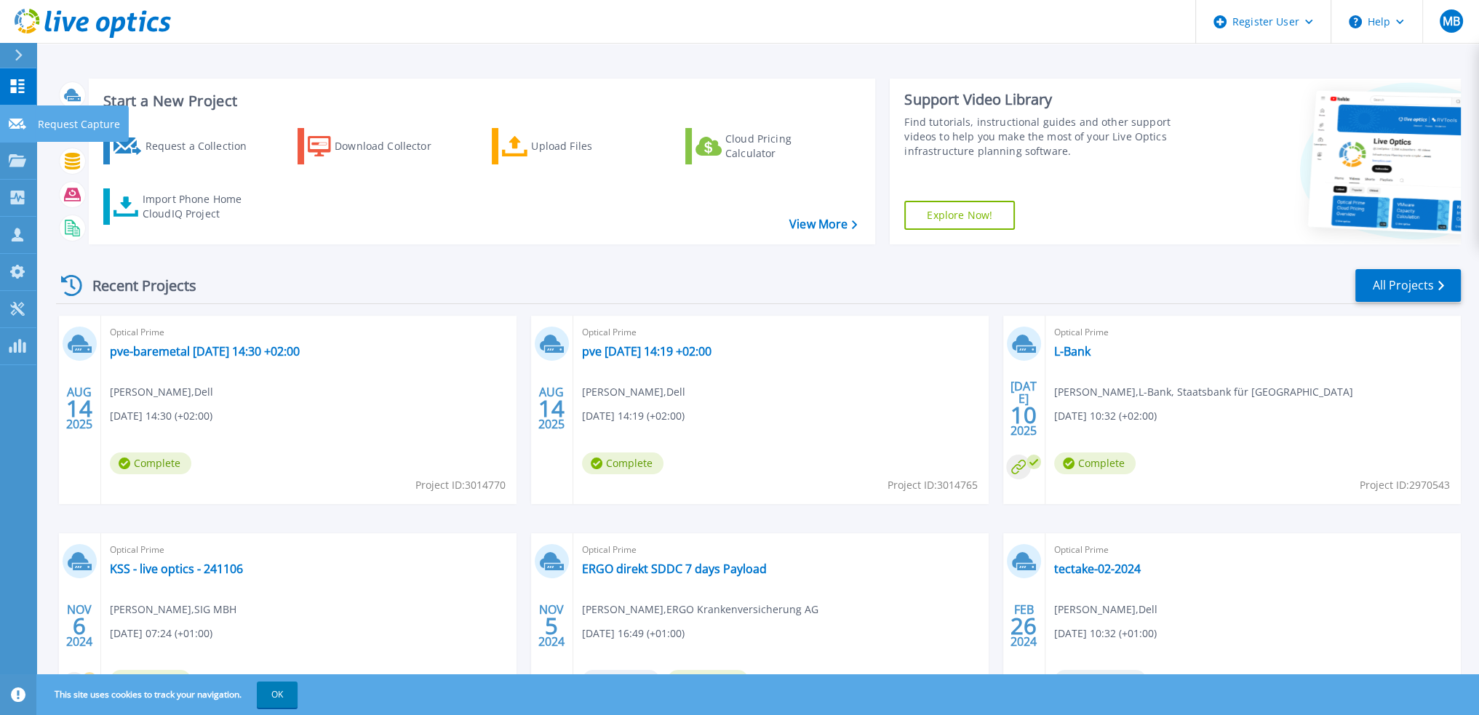
click at [23, 127] on icon at bounding box center [17, 124] width 17 height 11
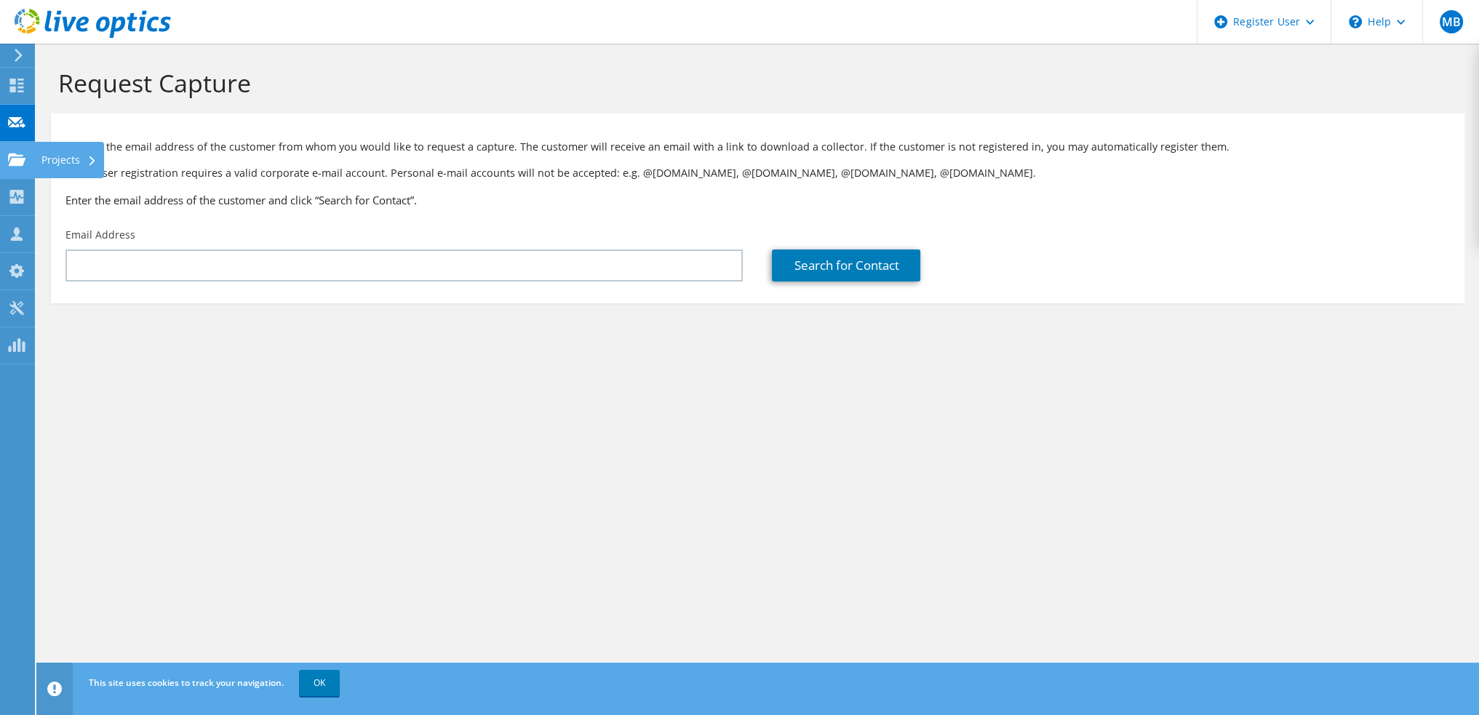
click at [12, 159] on use at bounding box center [16, 159] width 17 height 12
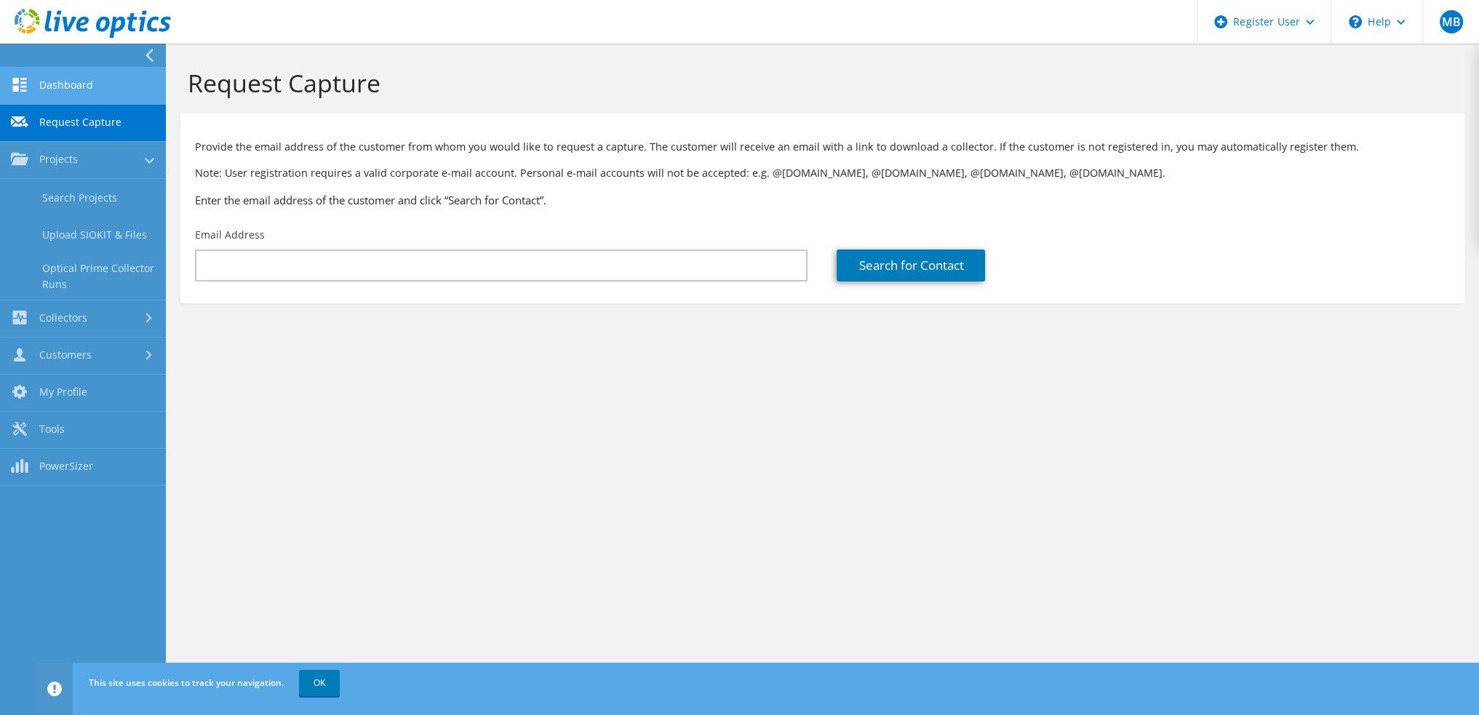
click at [51, 88] on link "Dashboard" at bounding box center [83, 86] width 166 height 37
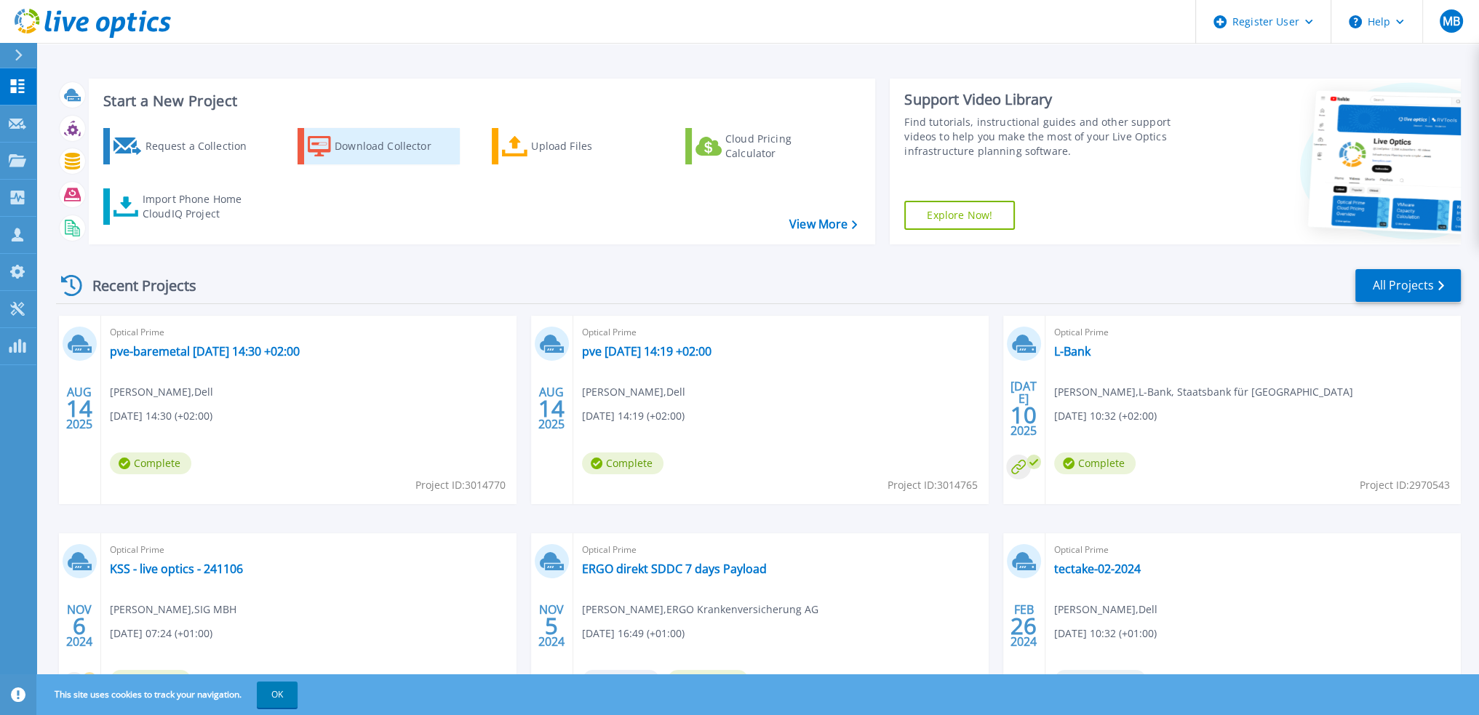
click at [396, 146] on div "Download Collector" at bounding box center [393, 146] width 116 height 29
